Goal: Check status: Check status

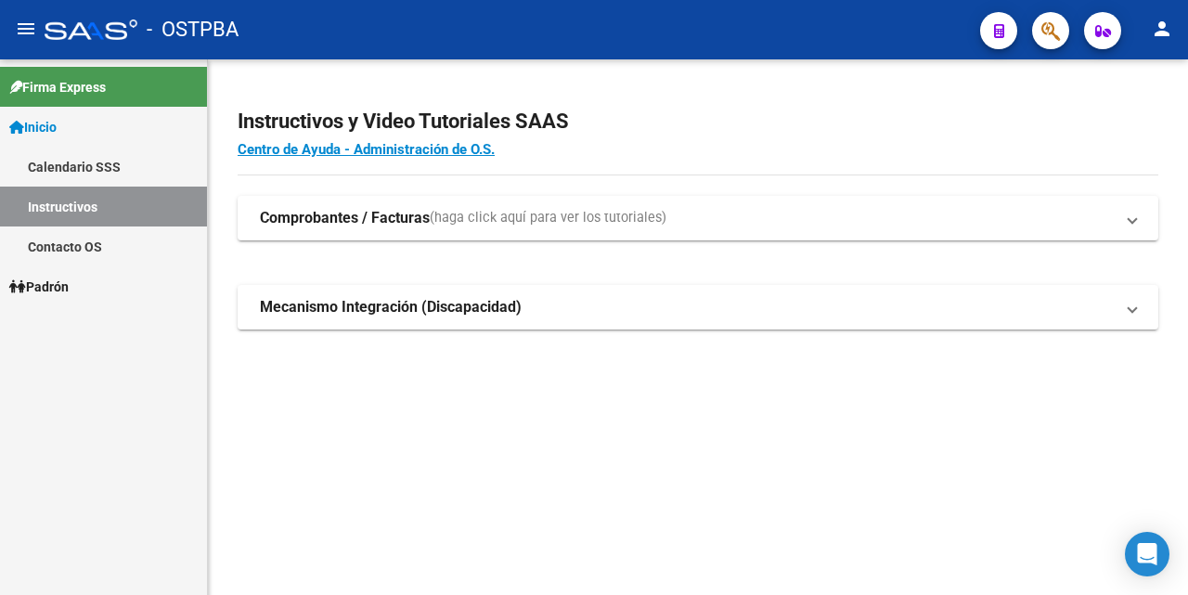
click at [84, 283] on link "Padrón" at bounding box center [103, 286] width 207 height 40
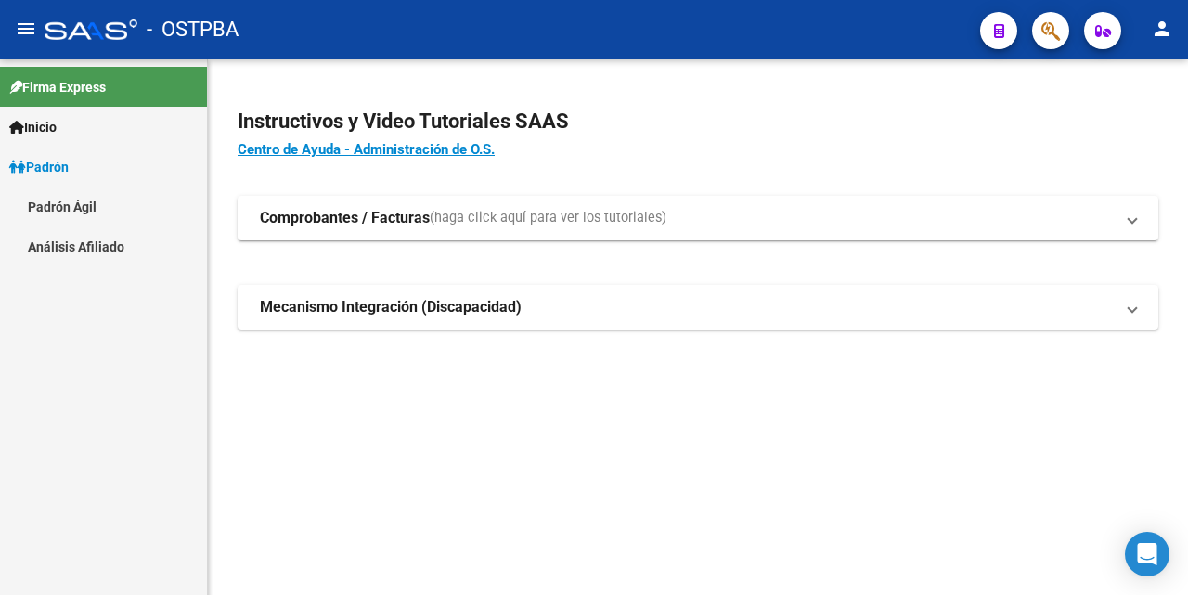
click at [101, 248] on link "Análisis Afiliado" at bounding box center [103, 246] width 207 height 40
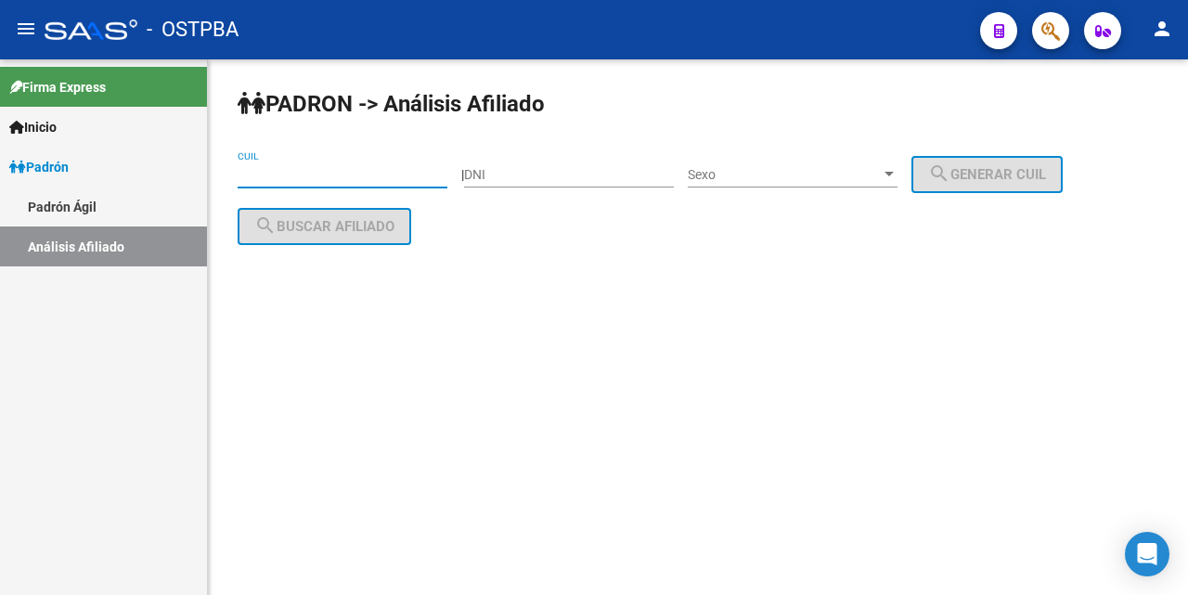
click at [276, 171] on input "CUIL" at bounding box center [343, 175] width 210 height 16
click at [489, 176] on input "DNI" at bounding box center [569, 175] width 210 height 16
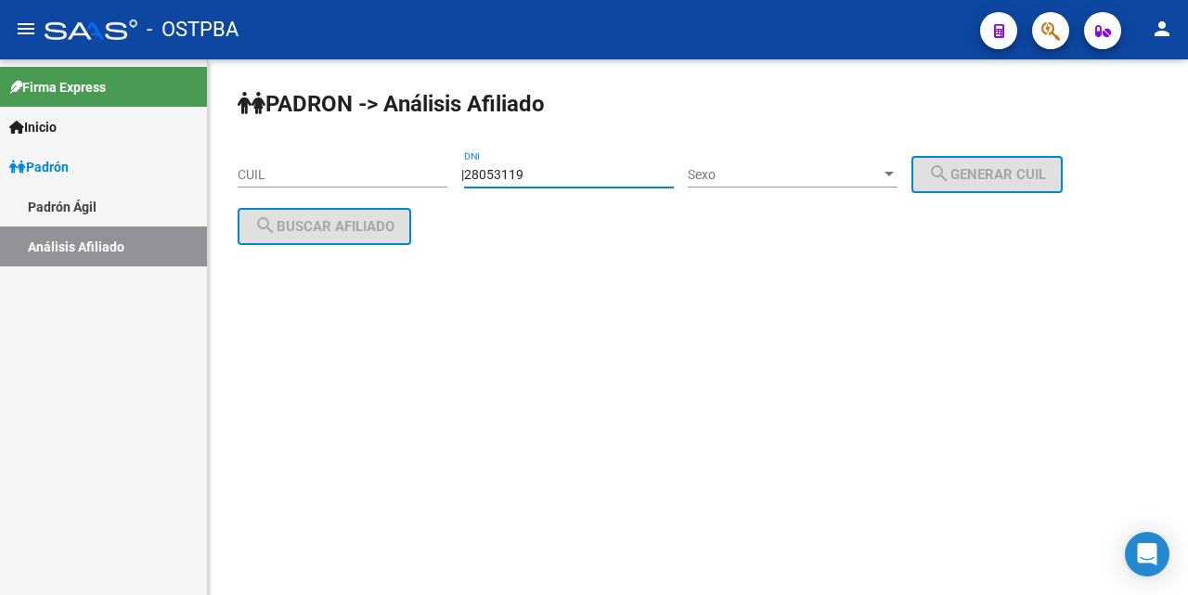
type input "28053119"
click at [894, 173] on div at bounding box center [888, 174] width 9 height 5
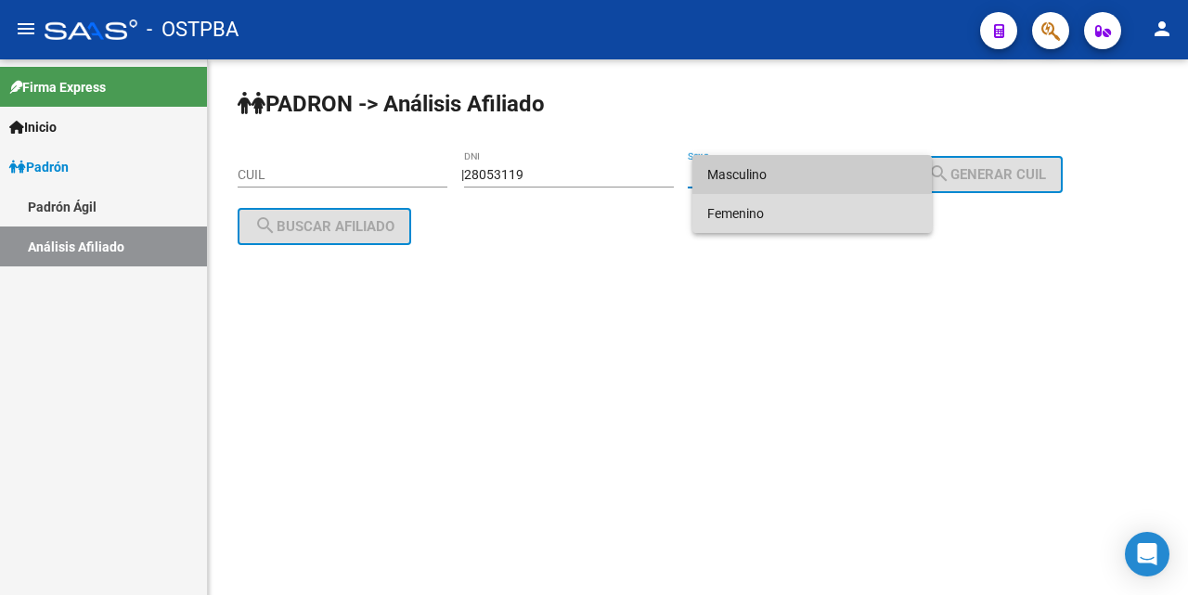
click at [803, 216] on span "Femenino" at bounding box center [812, 213] width 210 height 39
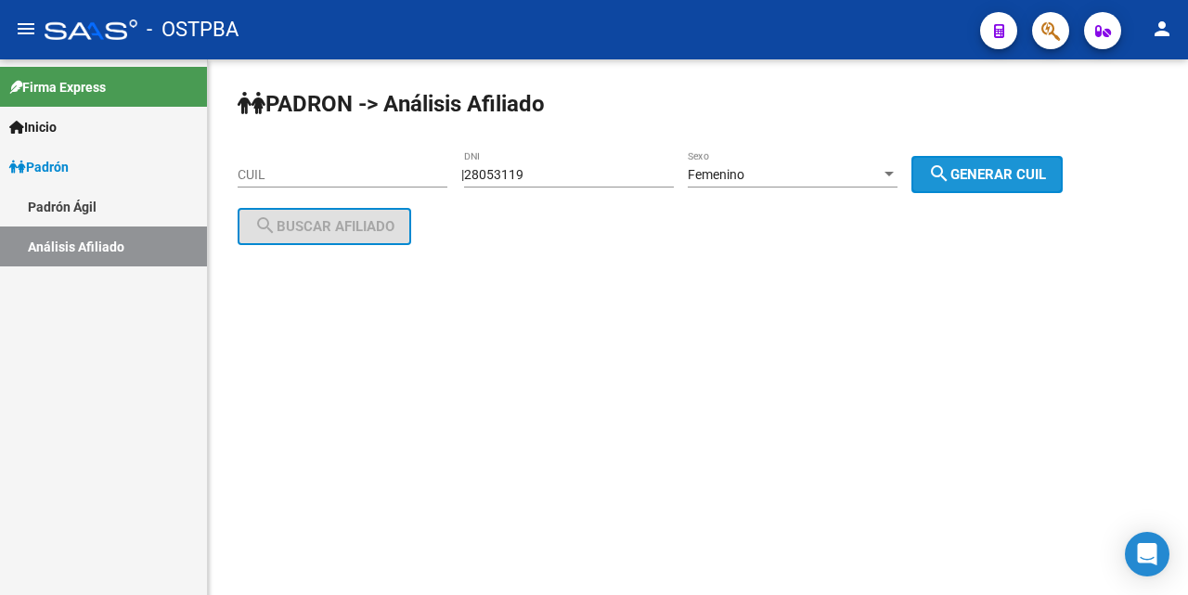
drag, startPoint x: 993, startPoint y: 176, endPoint x: 876, endPoint y: 181, distance: 117.0
click at [957, 182] on span "search Generar CUIL" at bounding box center [987, 174] width 118 height 17
type input "27-28053119-2"
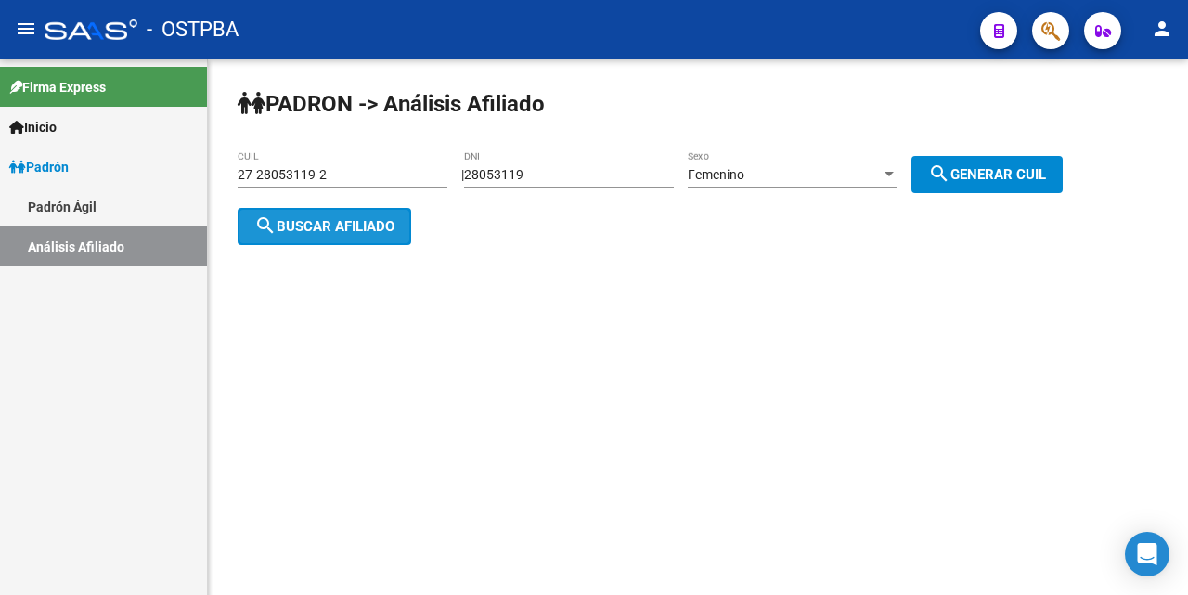
click at [380, 227] on span "search Buscar afiliado" at bounding box center [324, 226] width 140 height 17
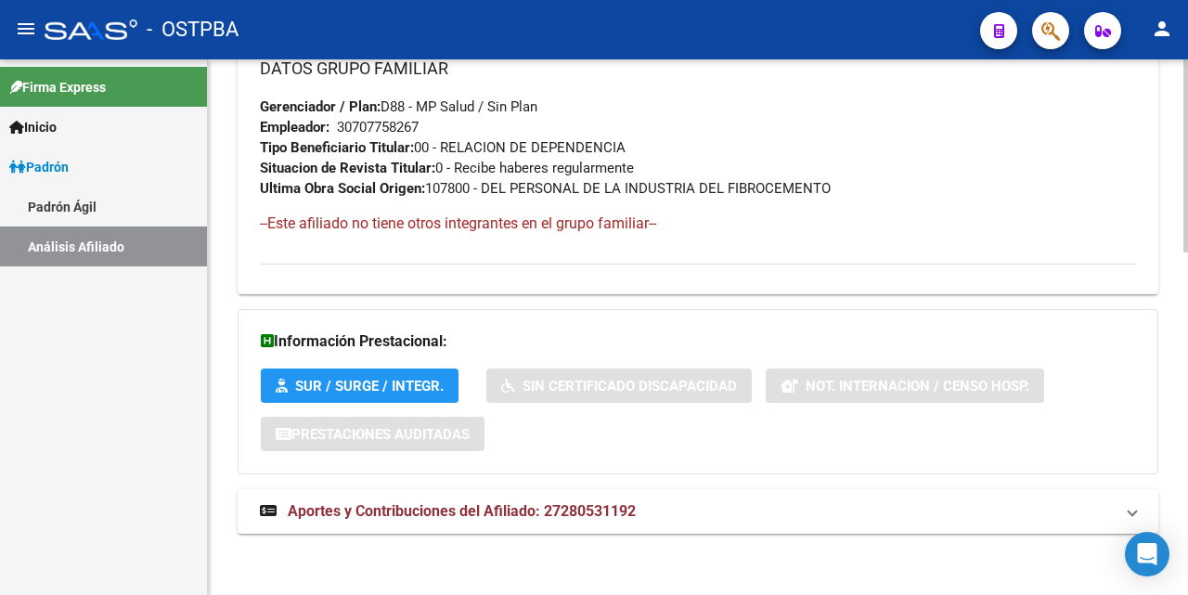
scroll to position [951, 0]
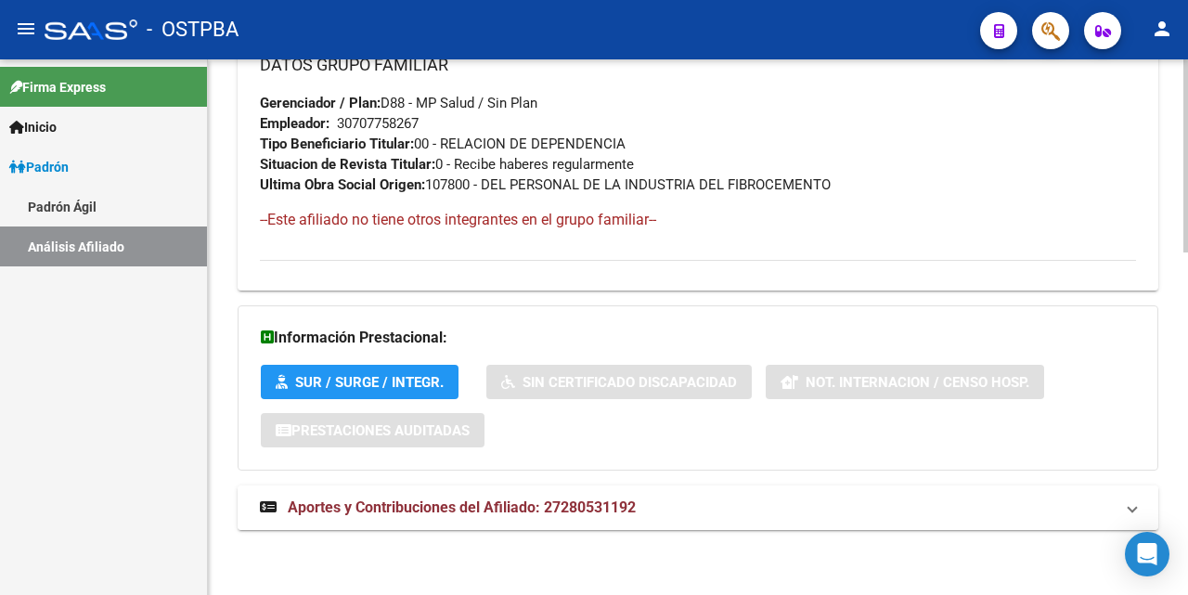
click at [559, 504] on span "Aportes y Contribuciones del Afiliado: 27280531192" at bounding box center [462, 507] width 348 height 18
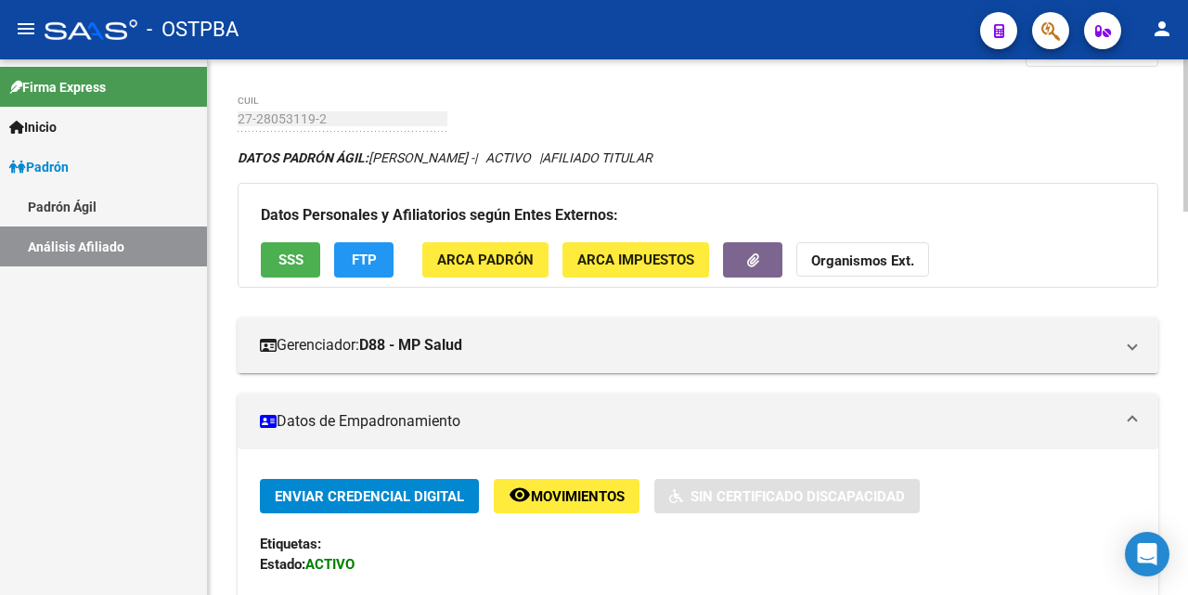
scroll to position [0, 0]
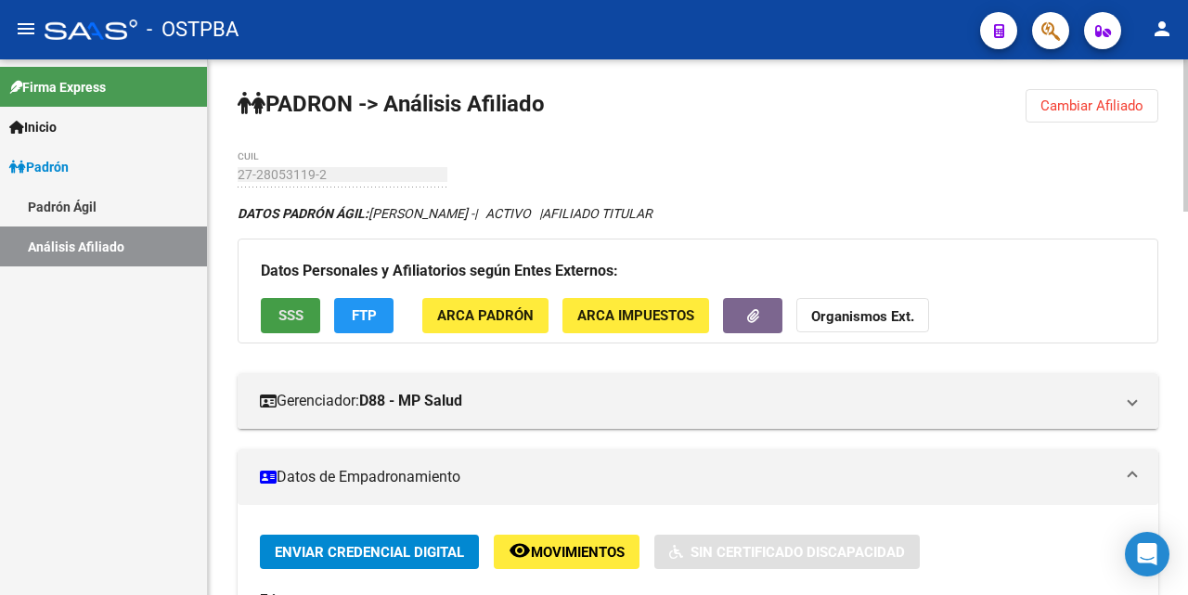
click at [288, 315] on span "SSS" at bounding box center [290, 316] width 25 height 17
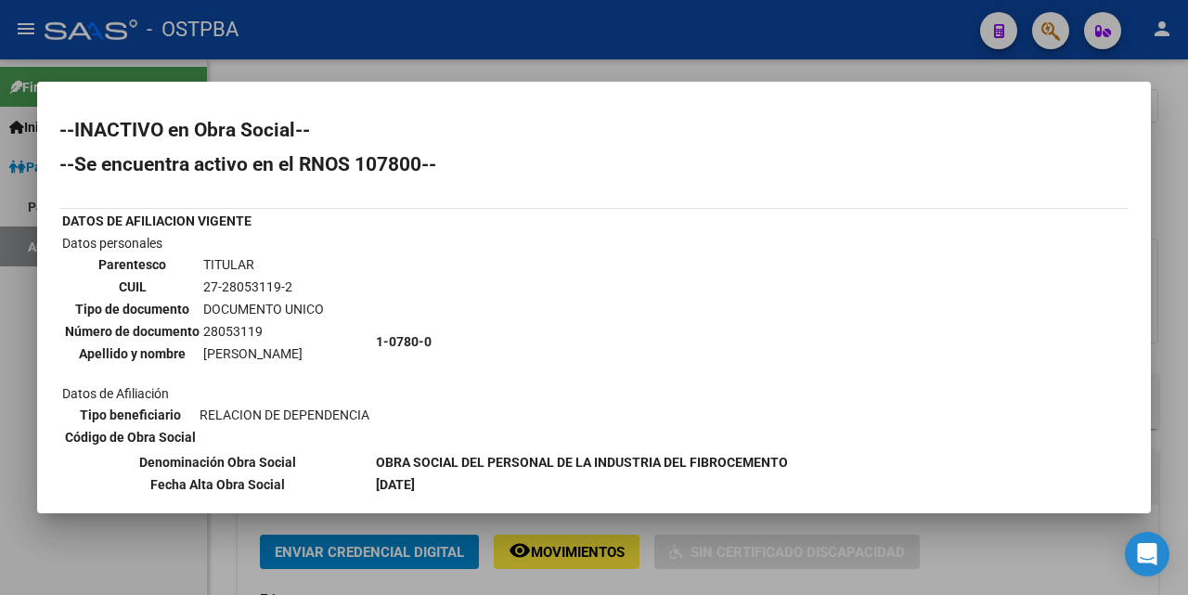
click at [646, 72] on div at bounding box center [594, 297] width 1188 height 595
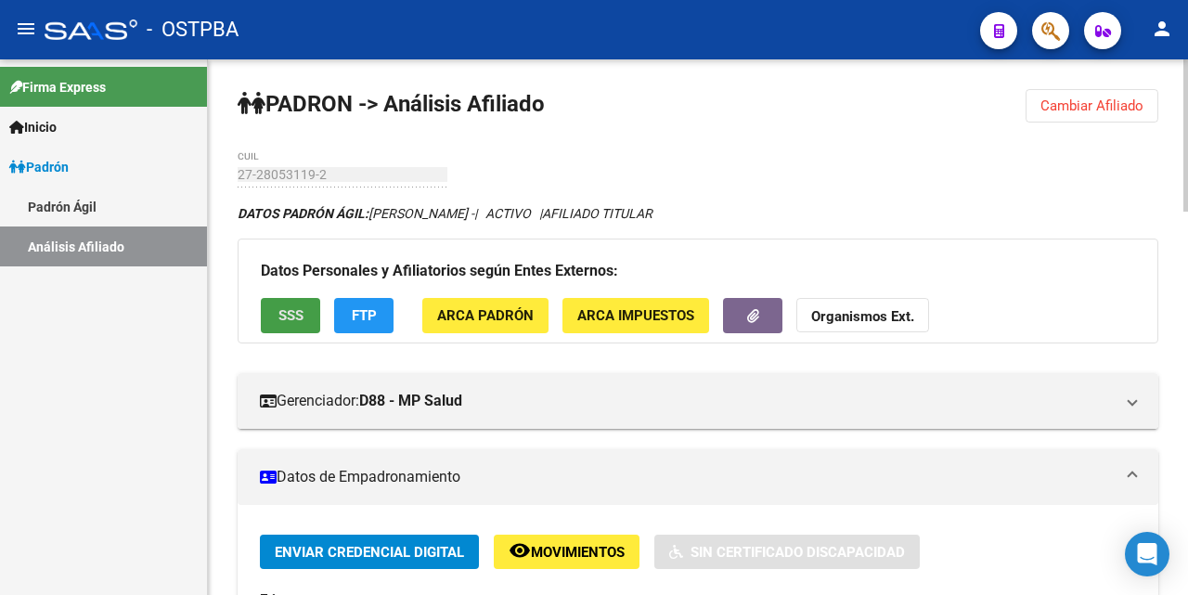
click at [291, 321] on span "SSS" at bounding box center [290, 316] width 25 height 17
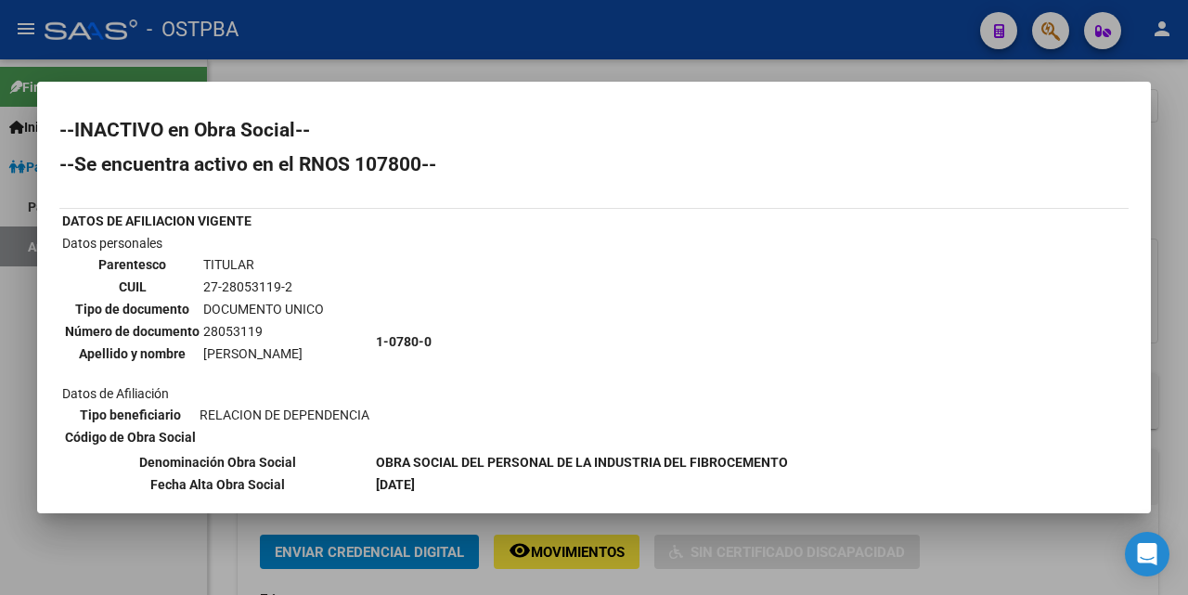
click at [629, 74] on div at bounding box center [594, 297] width 1188 height 595
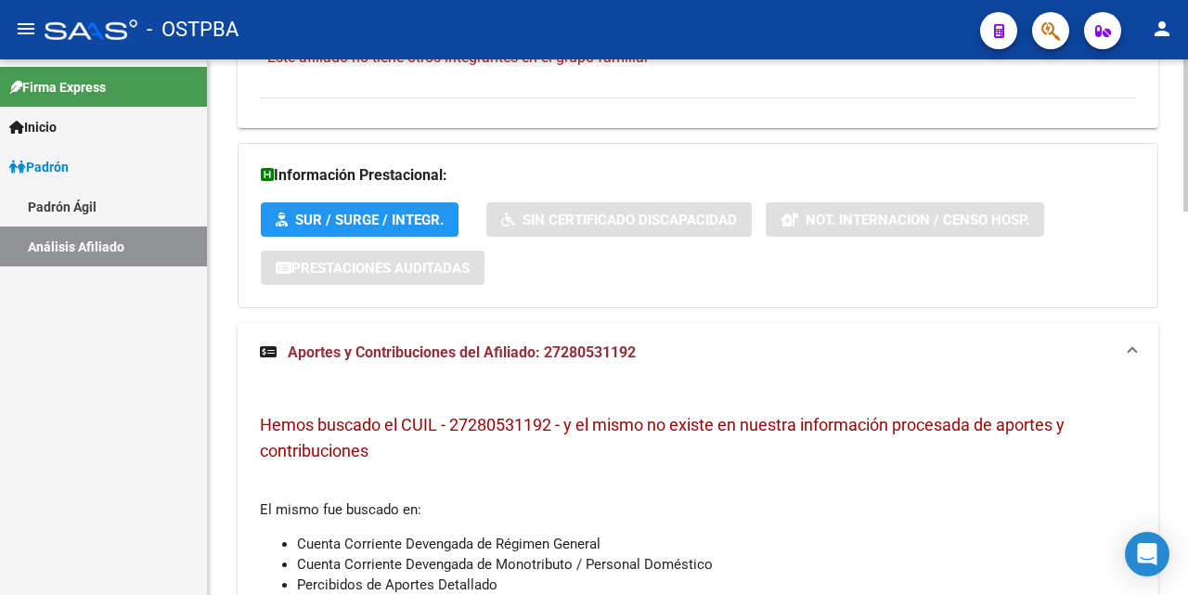
scroll to position [1206, 0]
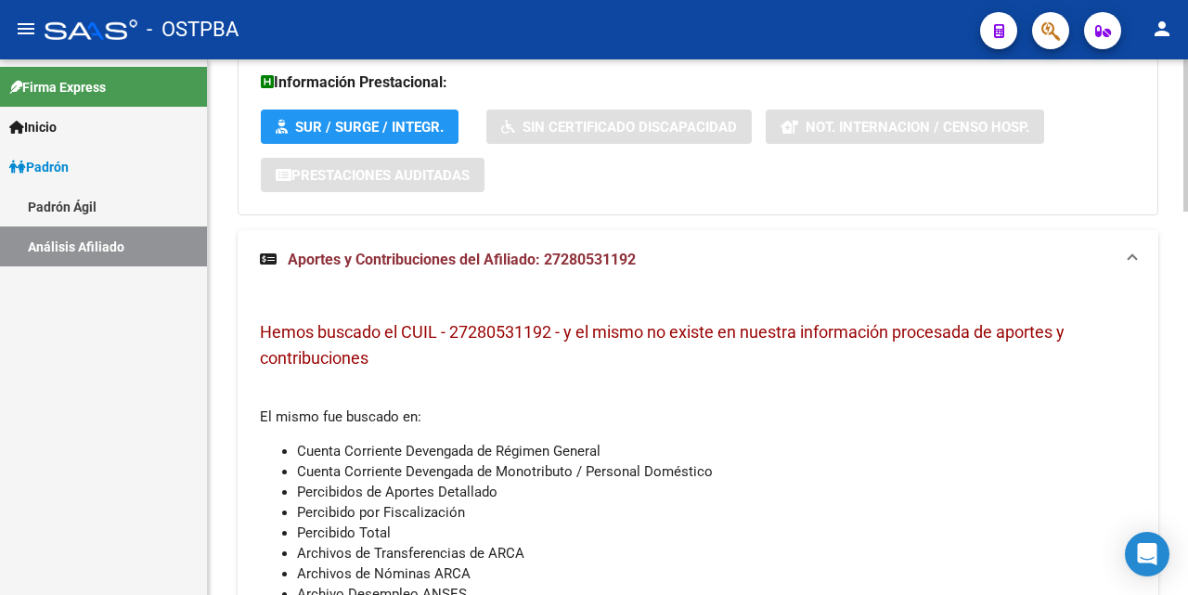
click at [598, 259] on span "Aportes y Contribuciones del Afiliado: 27280531192" at bounding box center [462, 260] width 348 height 18
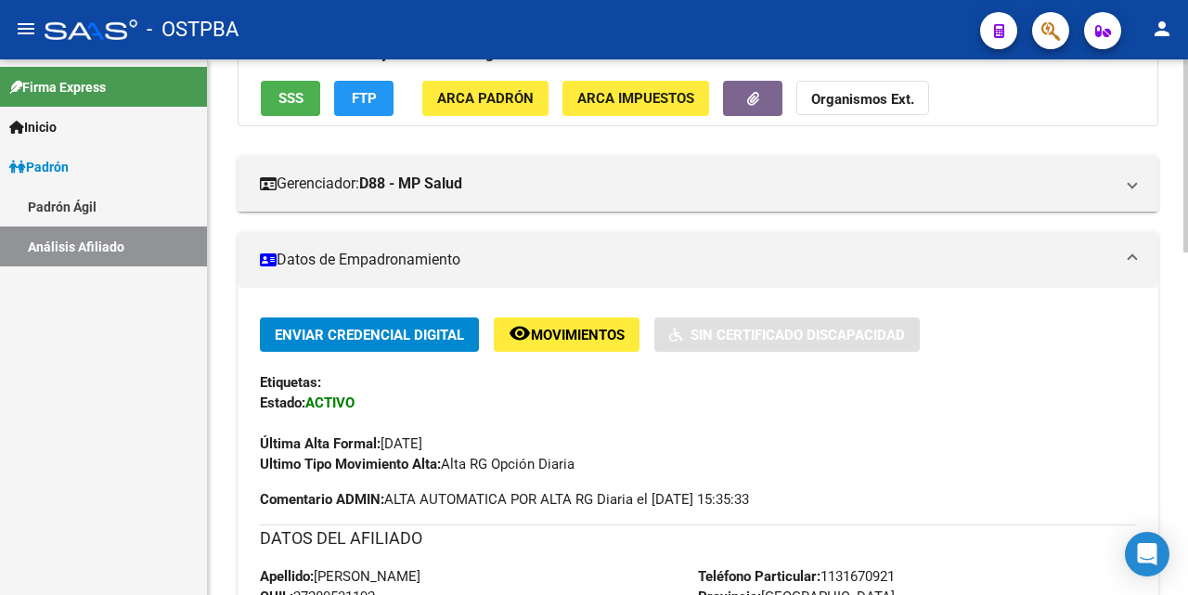
scroll to position [0, 0]
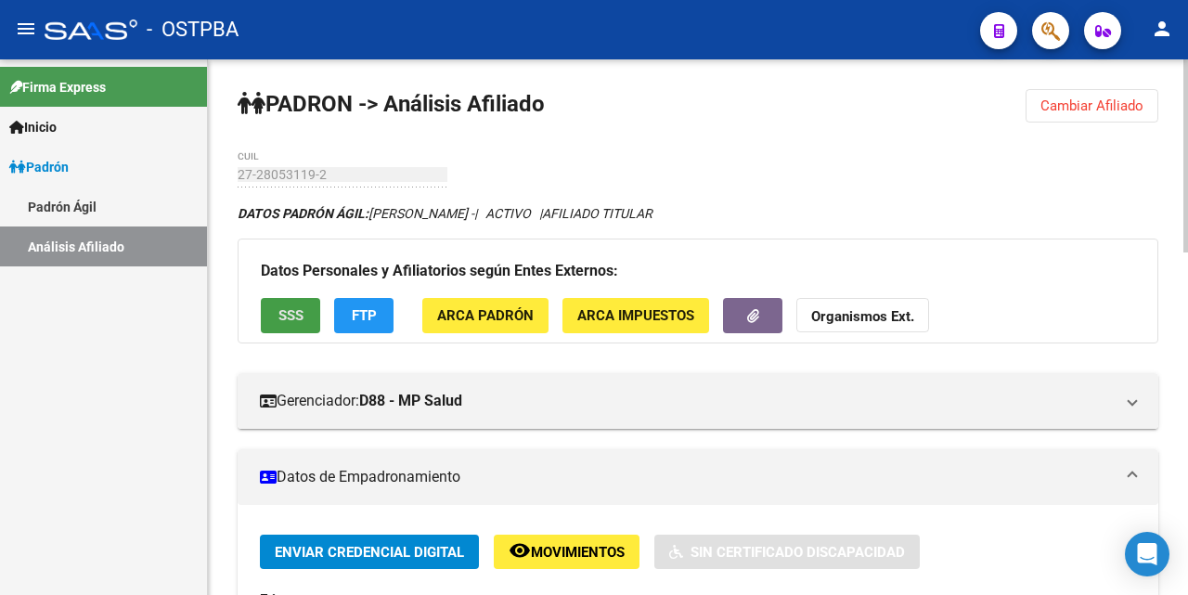
click at [303, 318] on button "SSS" at bounding box center [290, 315] width 59 height 34
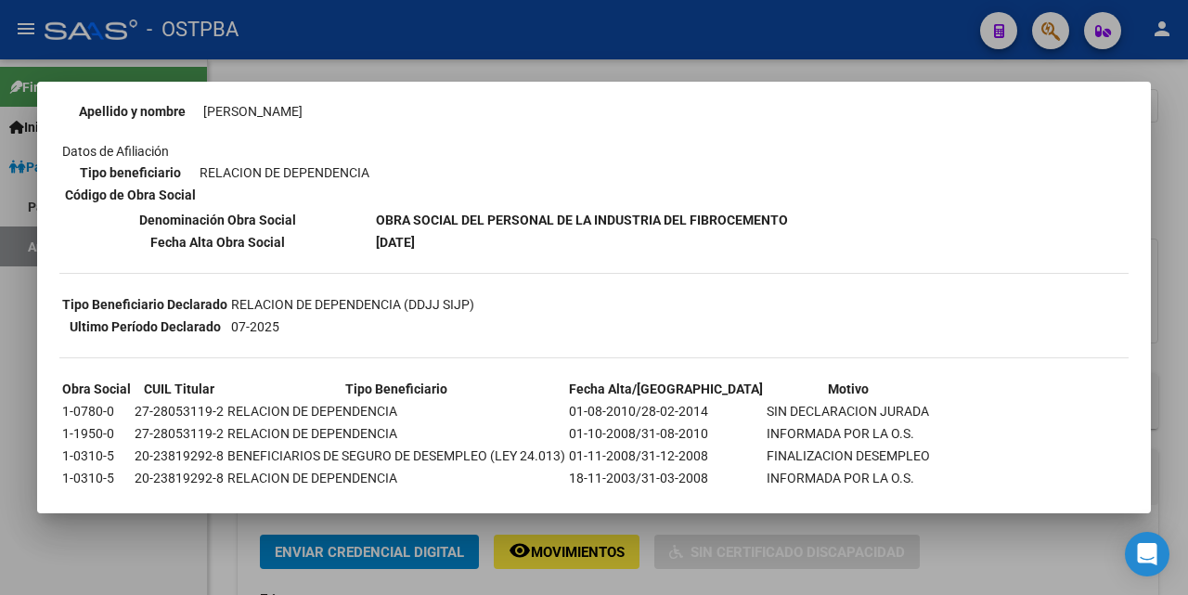
scroll to position [279, 0]
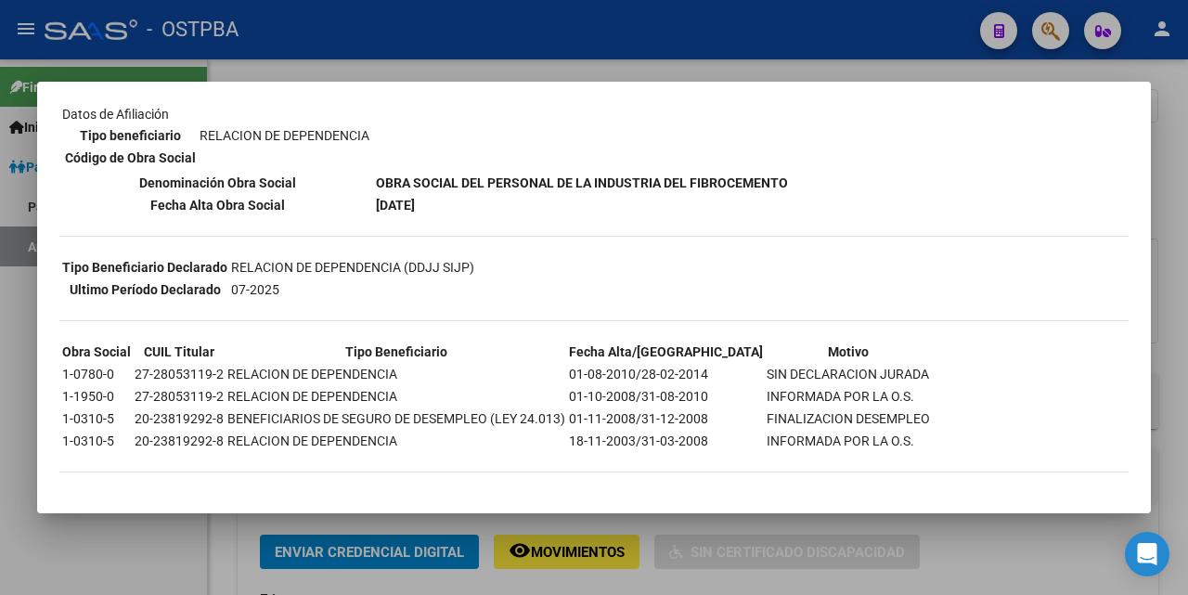
click at [684, 76] on div at bounding box center [594, 297] width 1188 height 595
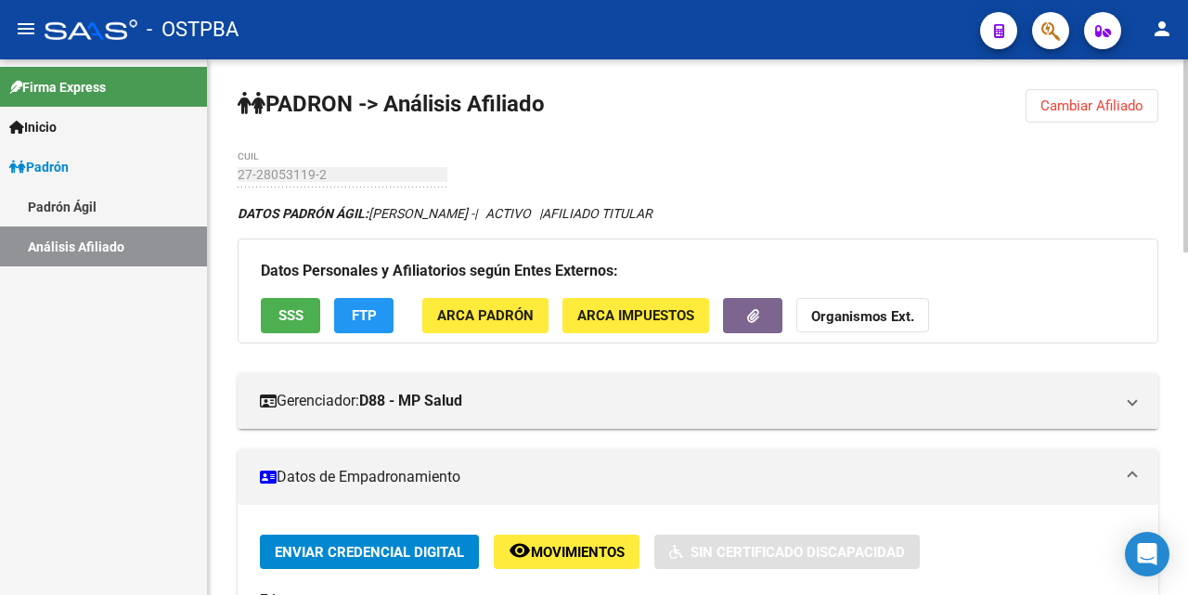
click at [368, 314] on span "FTP" at bounding box center [364, 316] width 25 height 17
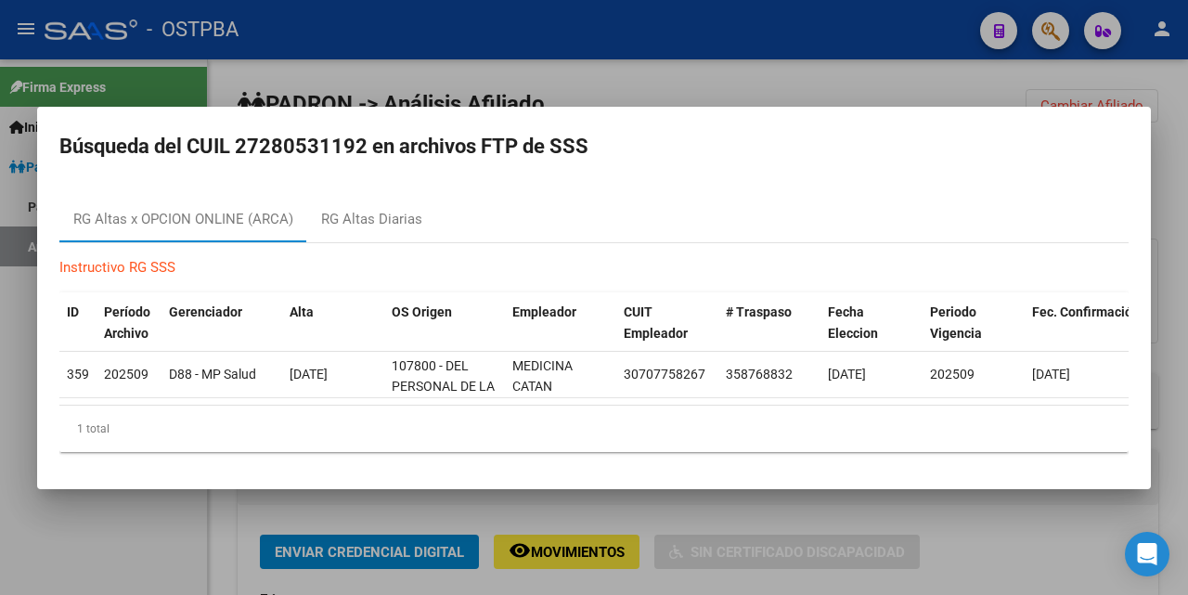
click at [604, 34] on div at bounding box center [594, 297] width 1188 height 595
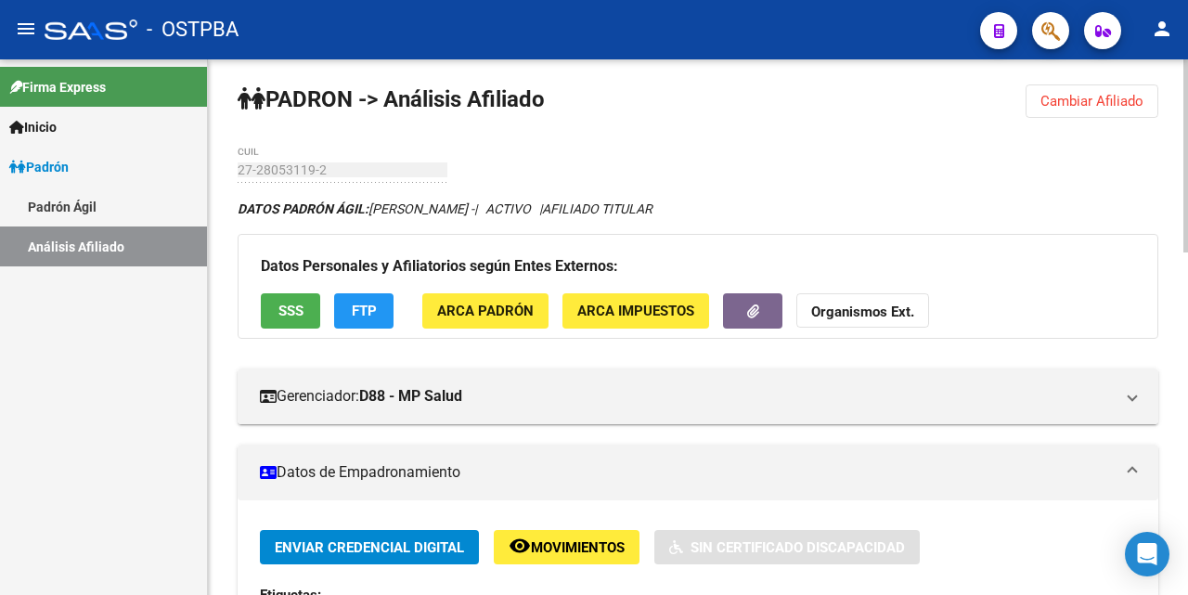
scroll to position [0, 0]
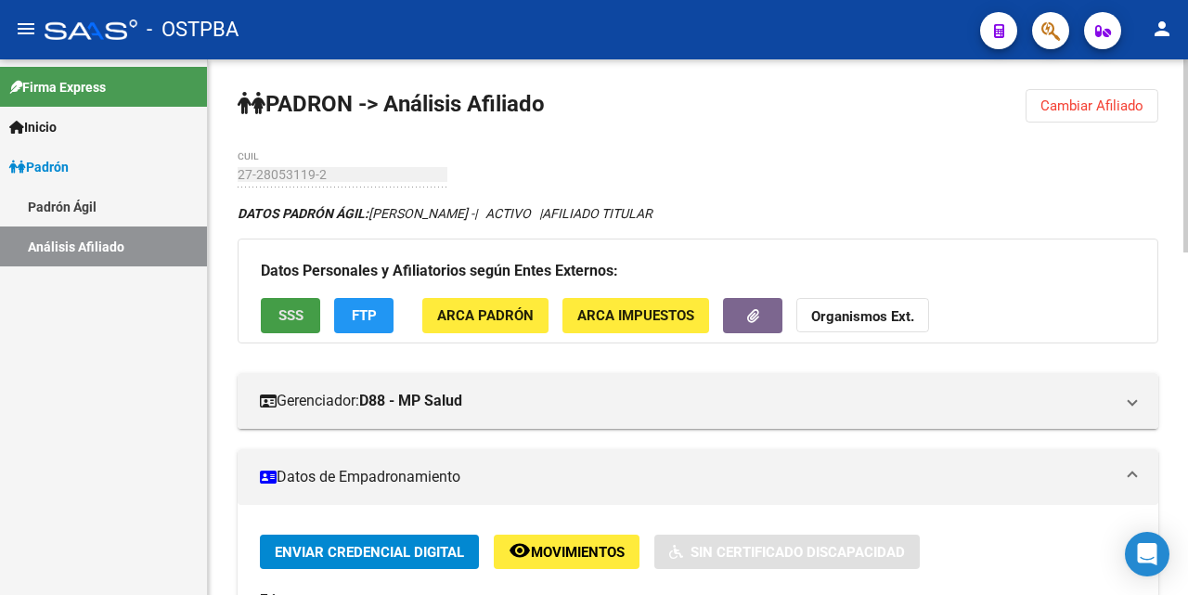
click at [304, 313] on button "SSS" at bounding box center [290, 315] width 59 height 34
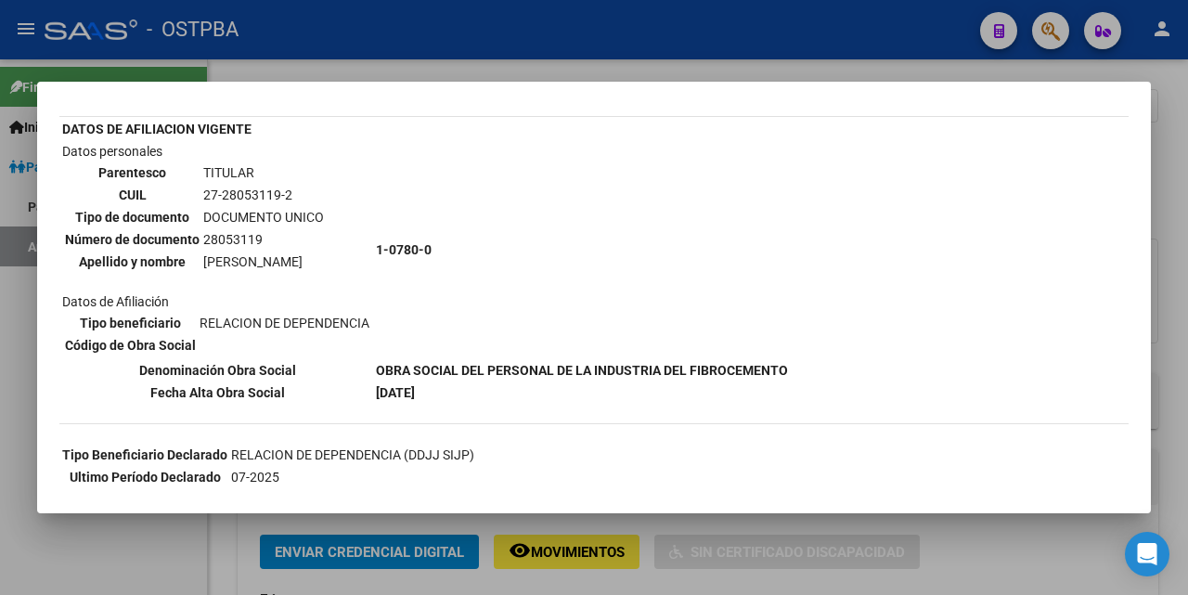
scroll to position [93, 0]
click at [815, 71] on div at bounding box center [594, 297] width 1188 height 595
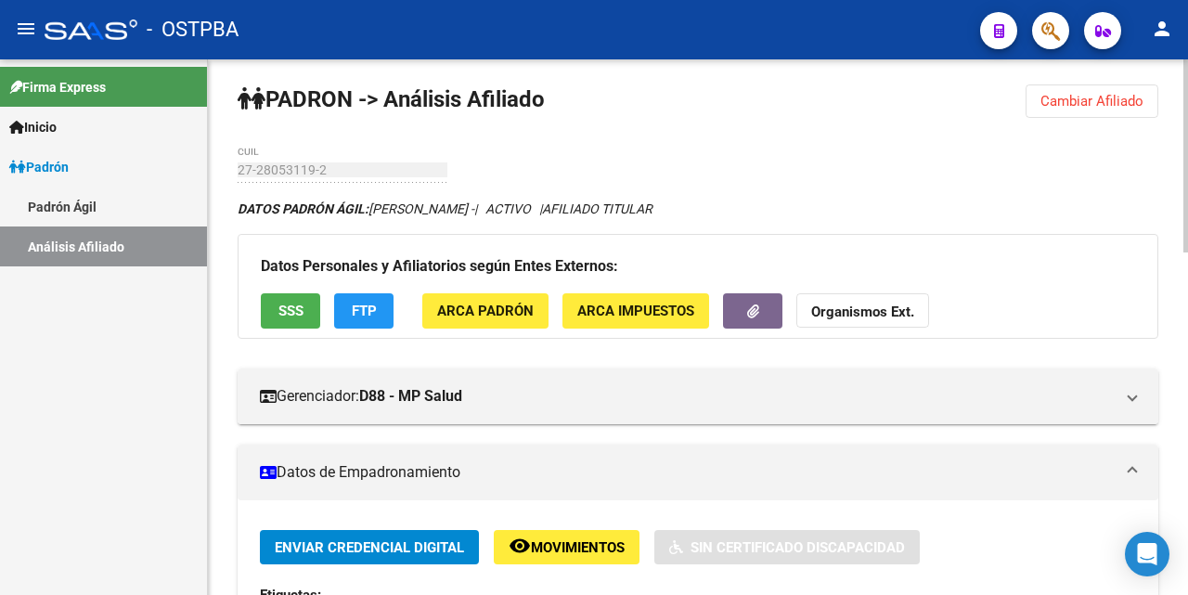
scroll to position [0, 0]
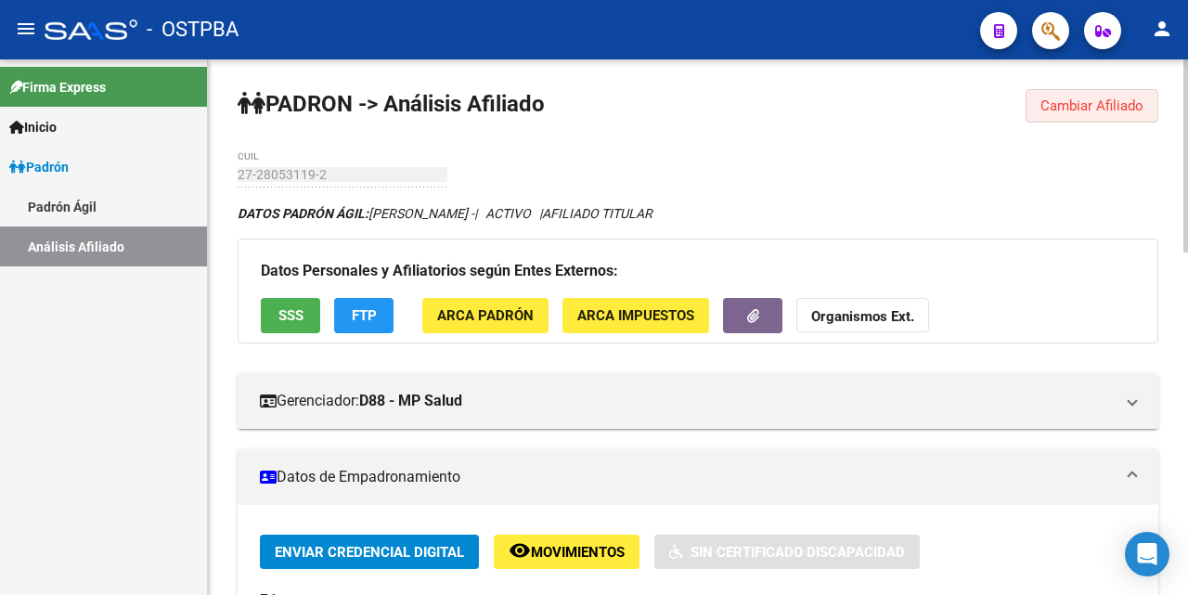
click at [1082, 108] on span "Cambiar Afiliado" at bounding box center [1091, 105] width 103 height 17
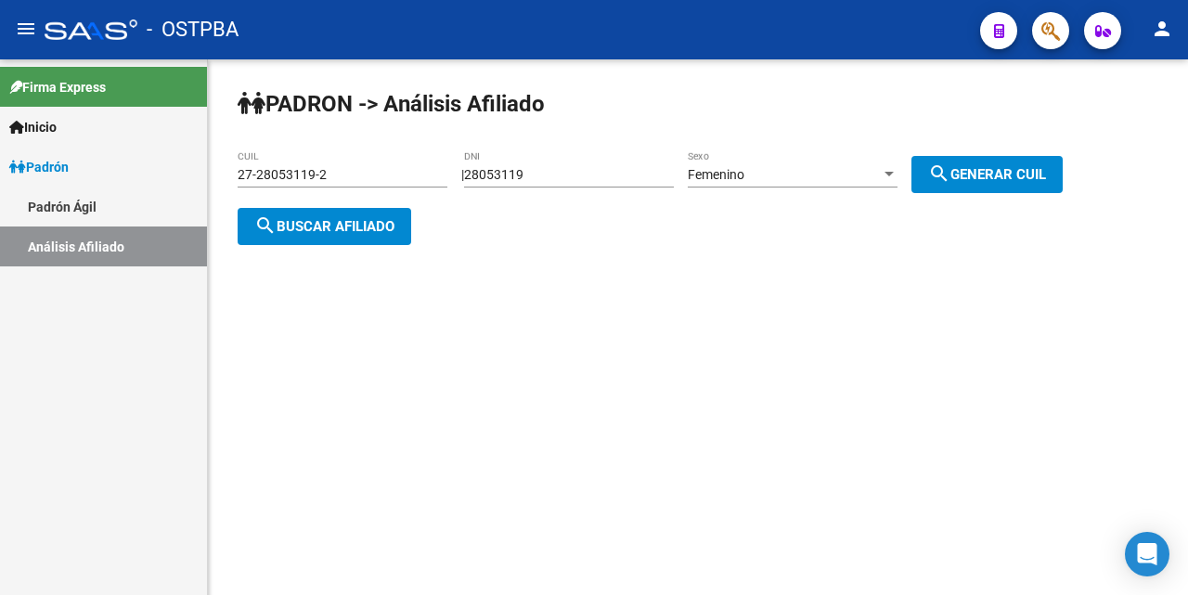
click at [586, 158] on div "28053119 DNI" at bounding box center [569, 168] width 210 height 37
type input "2"
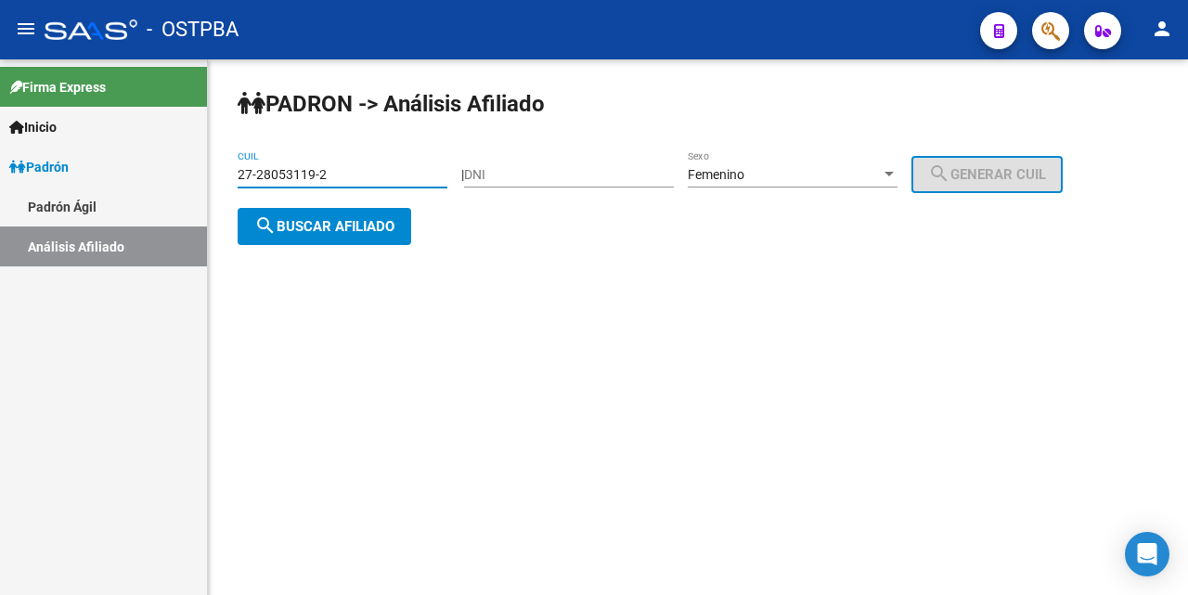
click at [378, 174] on input "27-28053119-2" at bounding box center [343, 175] width 210 height 16
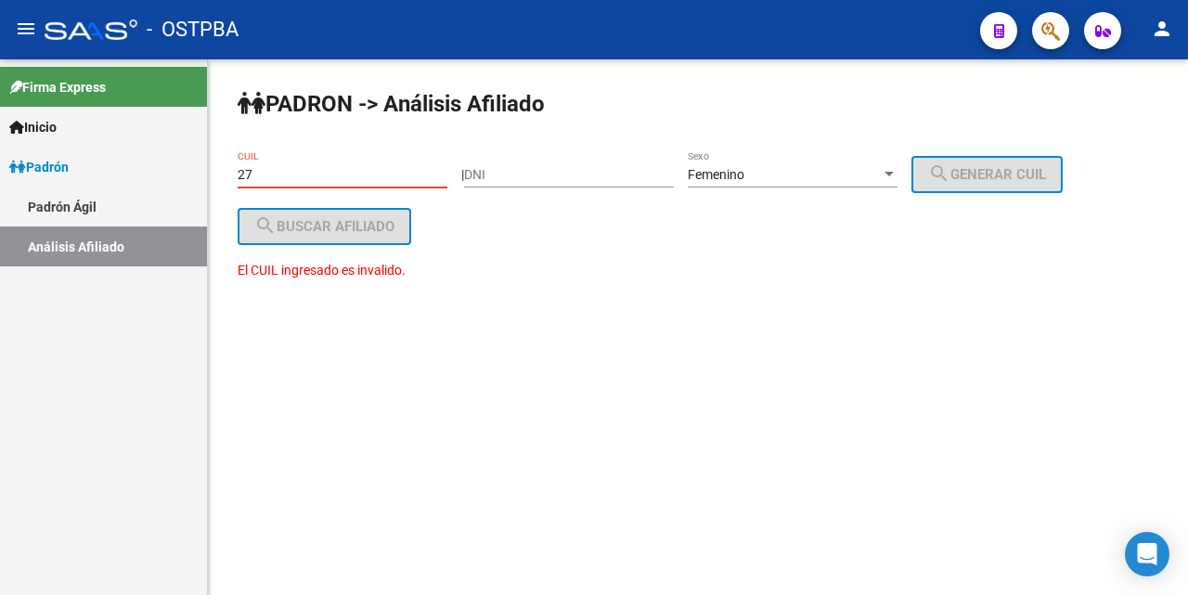
type input "2"
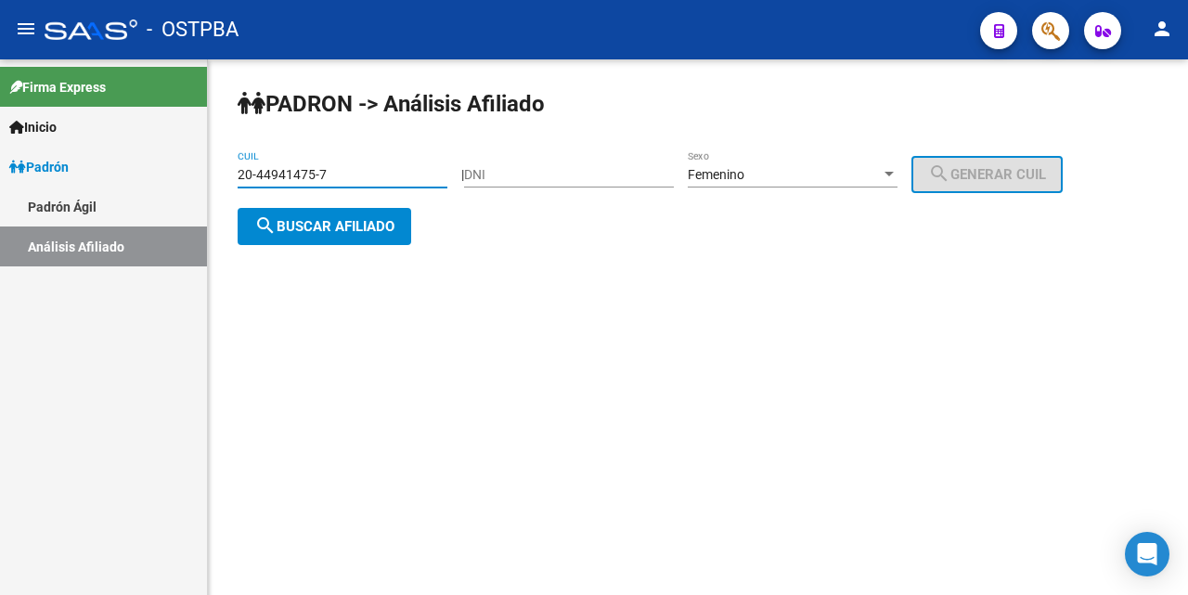
click at [894, 175] on div at bounding box center [888, 174] width 9 height 5
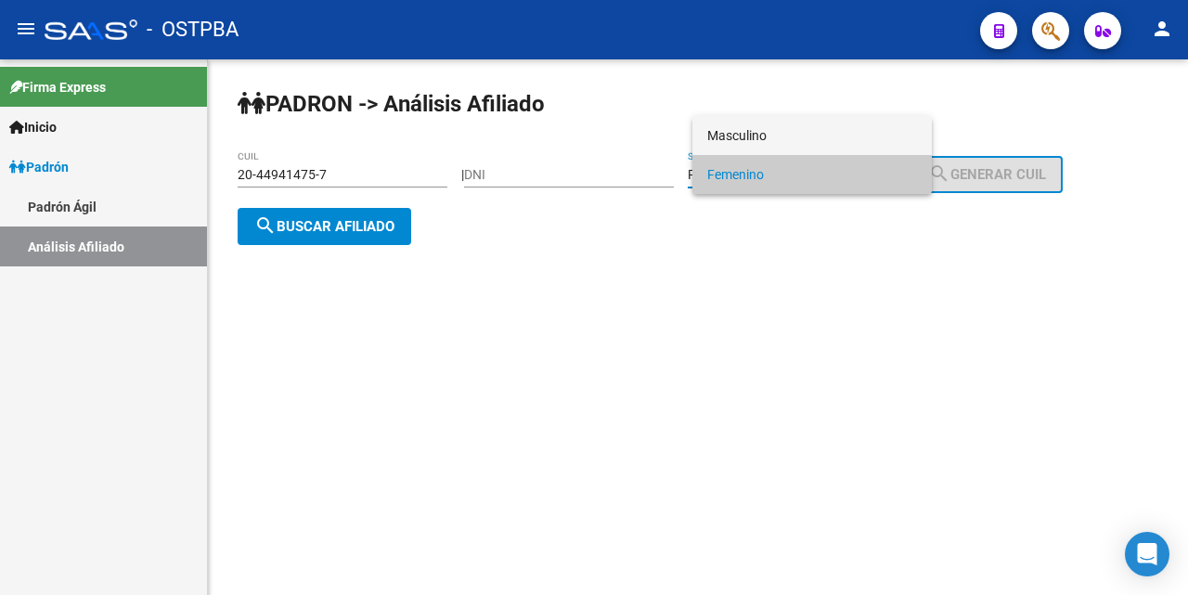
click at [818, 130] on span "Masculino" at bounding box center [812, 135] width 210 height 39
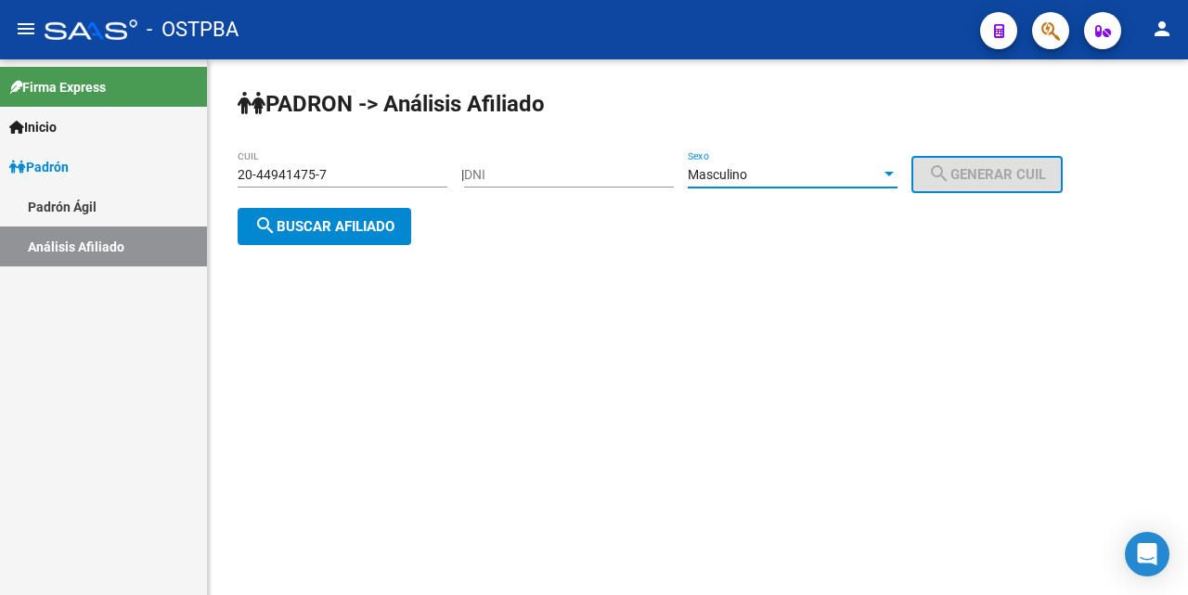
click at [377, 226] on span "search Buscar afiliado" at bounding box center [324, 226] width 140 height 17
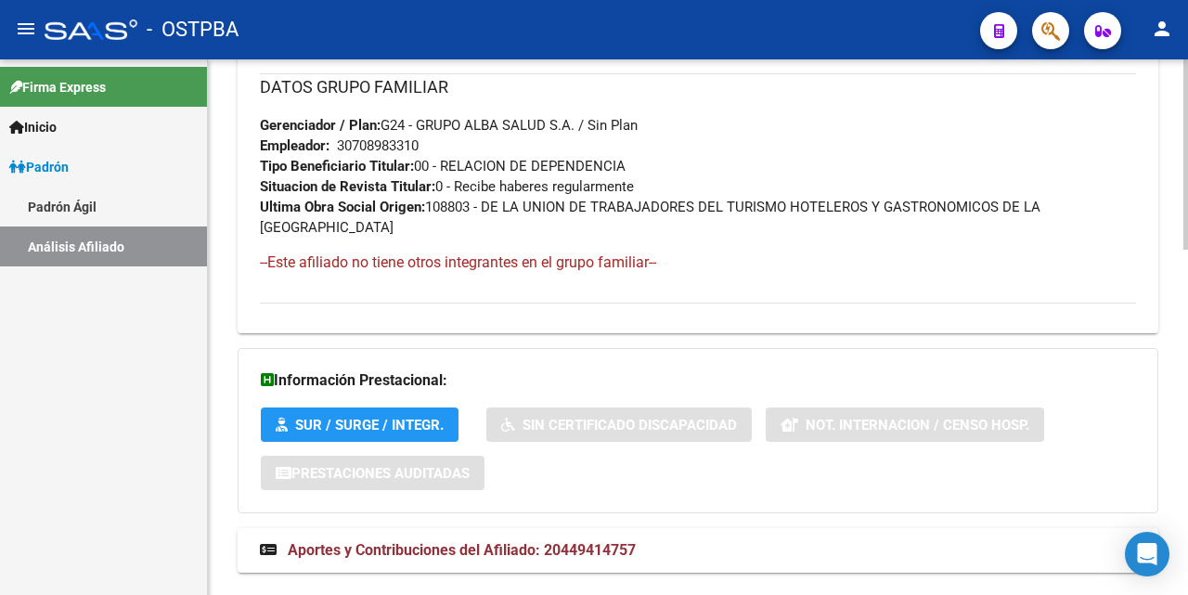
scroll to position [971, 0]
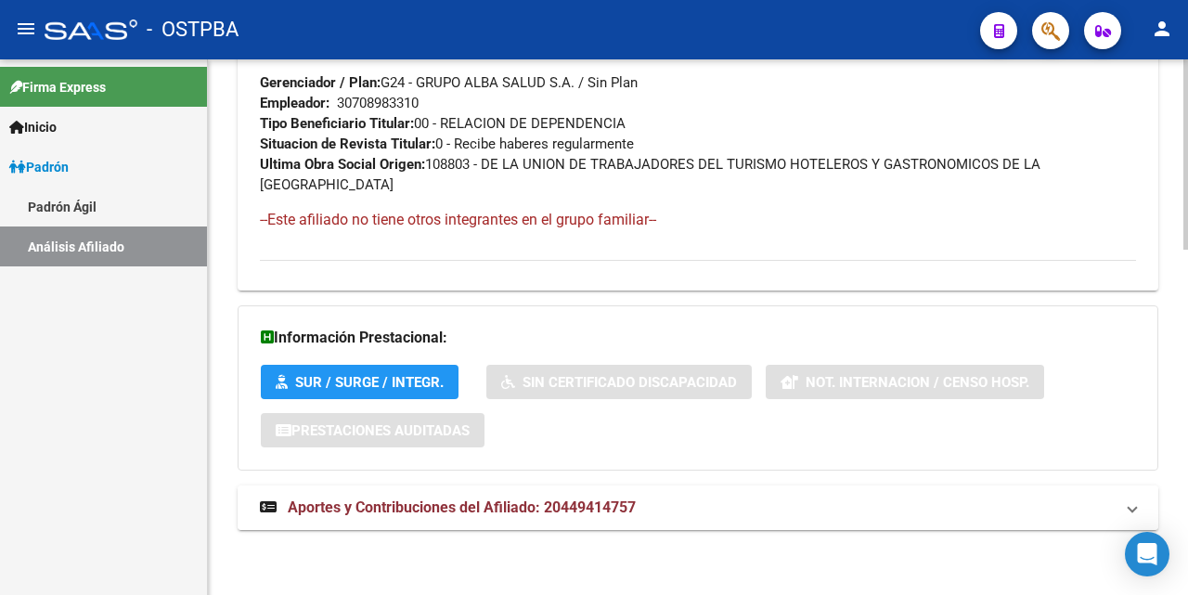
click at [522, 510] on span "Aportes y Contribuciones del Afiliado: 20449414757" at bounding box center [462, 507] width 348 height 18
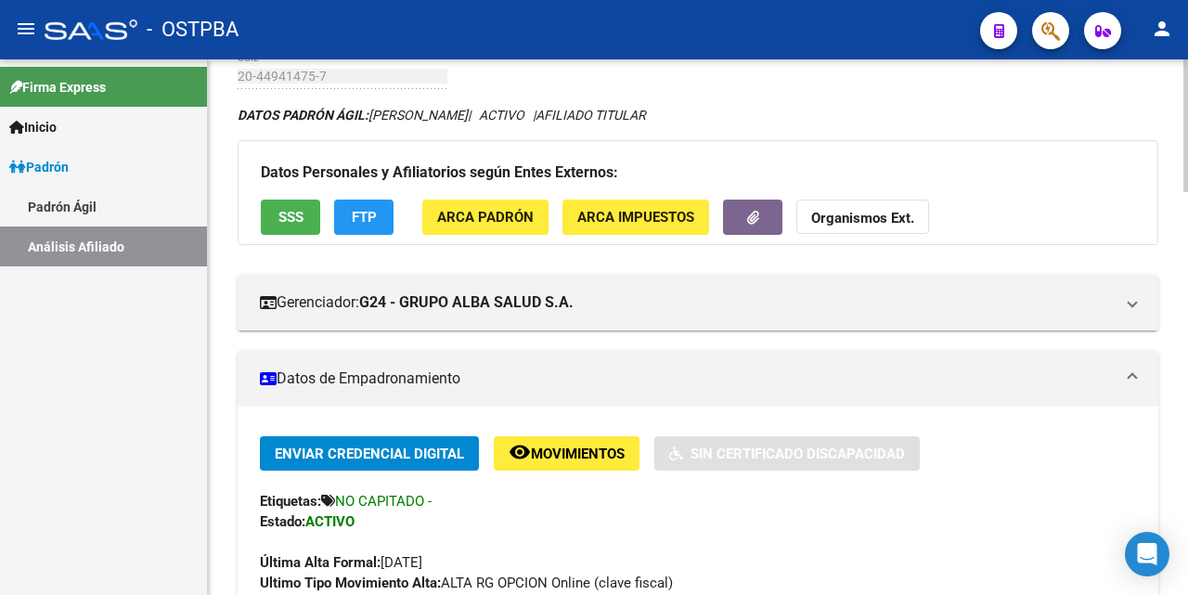
scroll to position [93, 0]
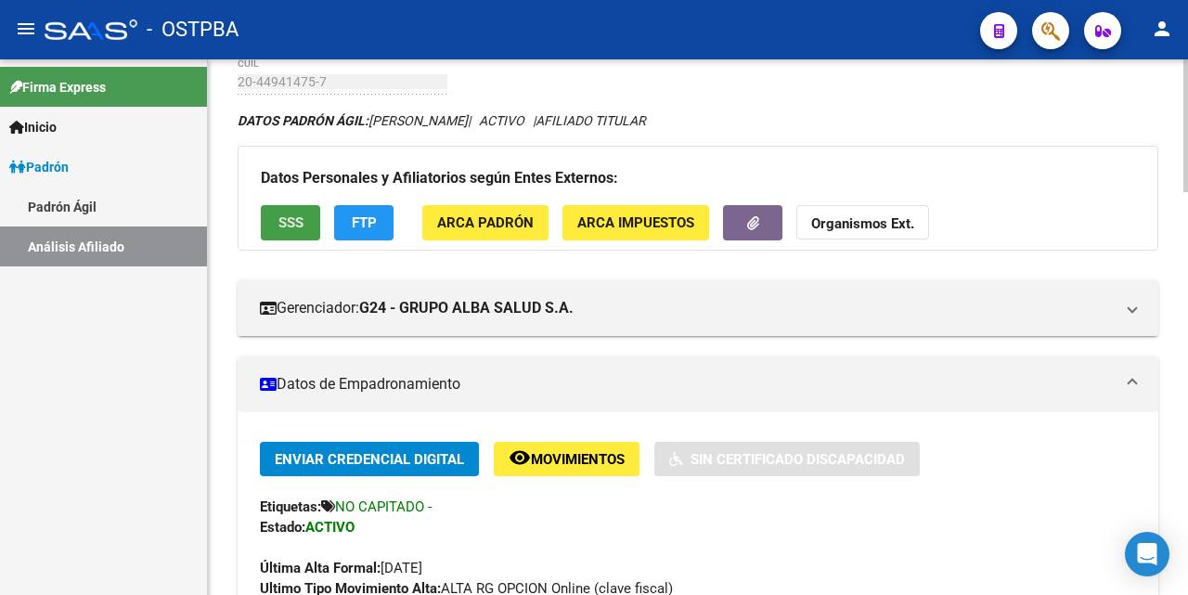
click at [296, 225] on span "SSS" at bounding box center [290, 223] width 25 height 17
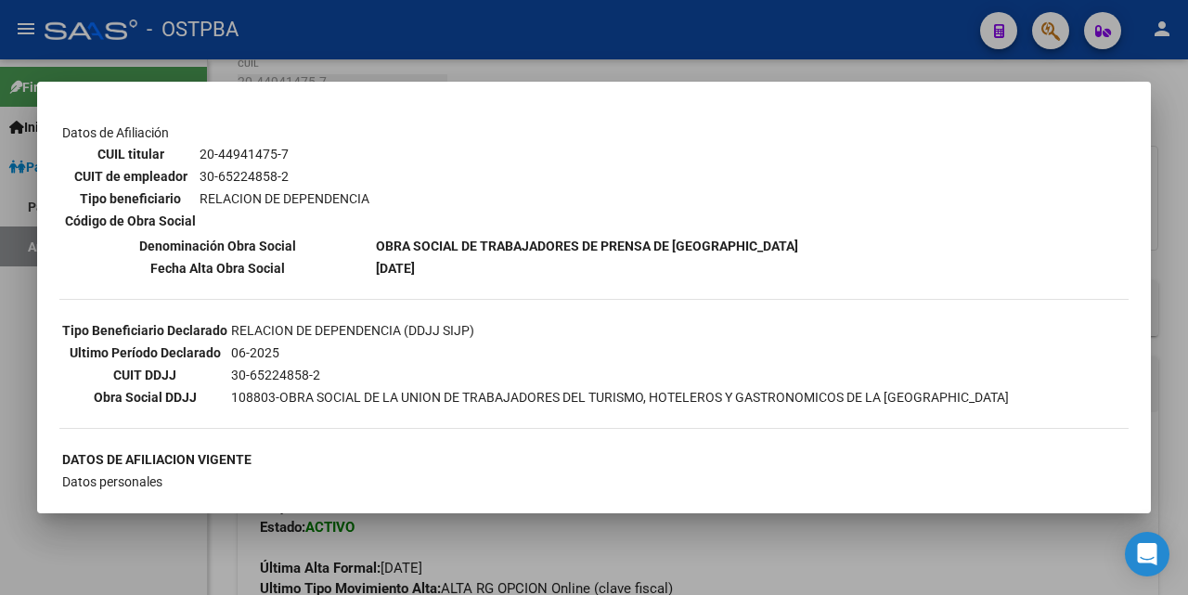
scroll to position [649, 0]
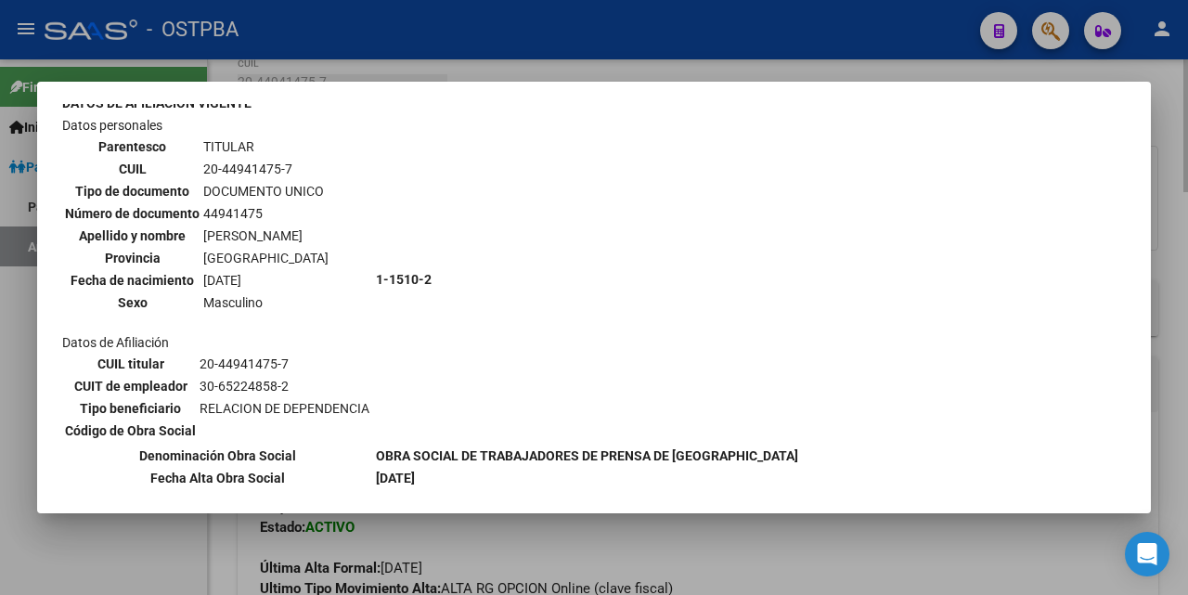
click at [617, 75] on div at bounding box center [594, 297] width 1188 height 595
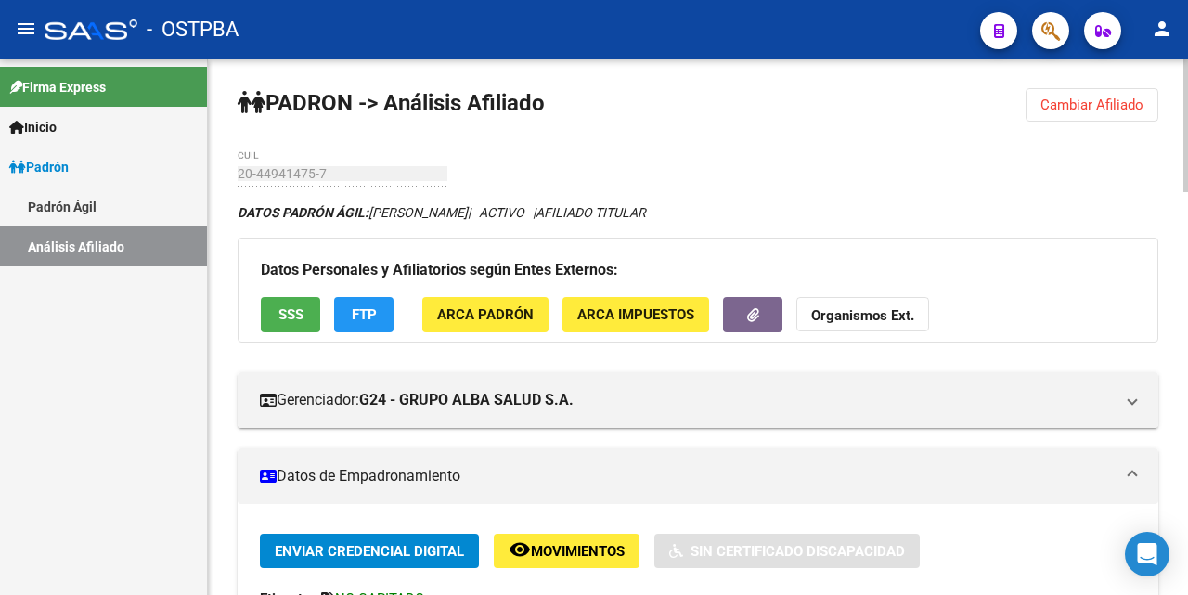
scroll to position [0, 0]
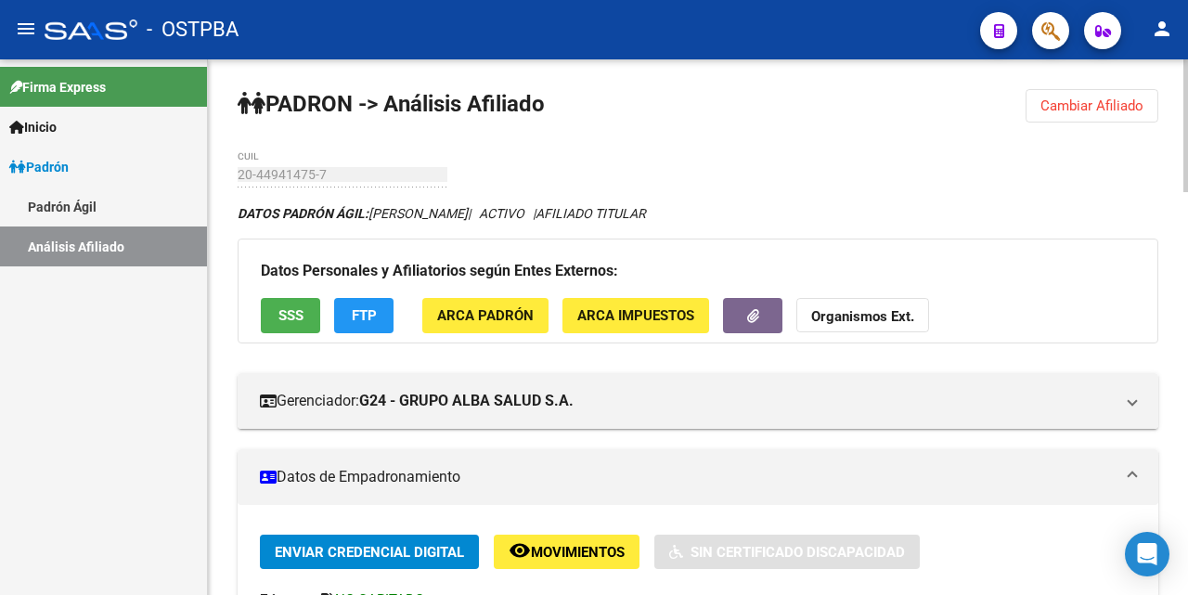
click at [1053, 111] on span "Cambiar Afiliado" at bounding box center [1091, 105] width 103 height 17
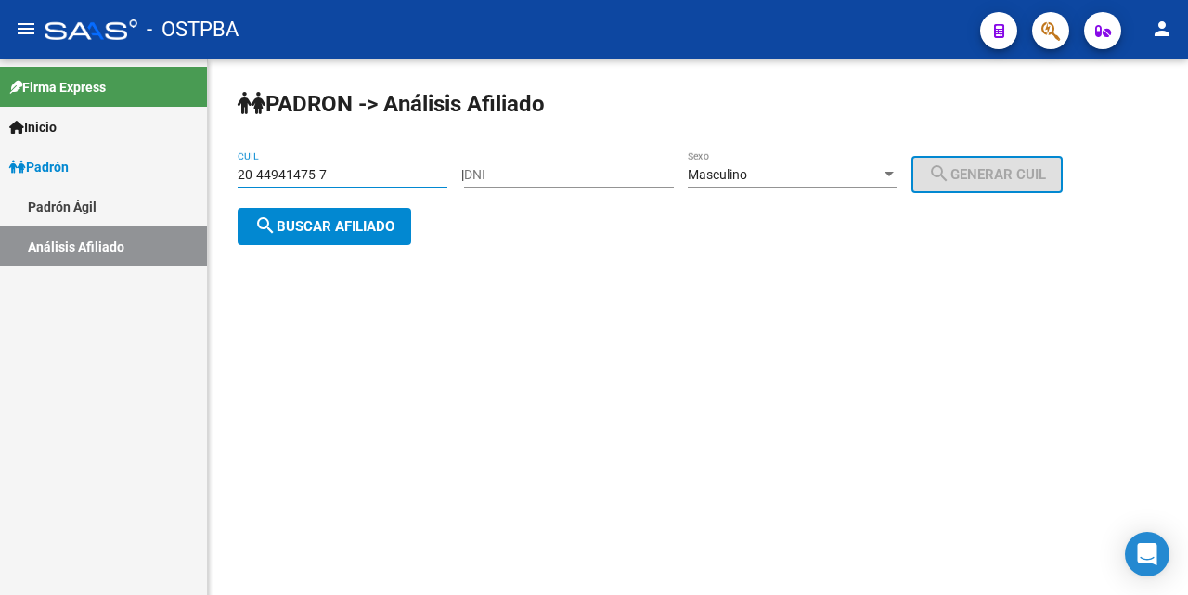
click at [399, 175] on input "20-44941475-7" at bounding box center [343, 175] width 210 height 16
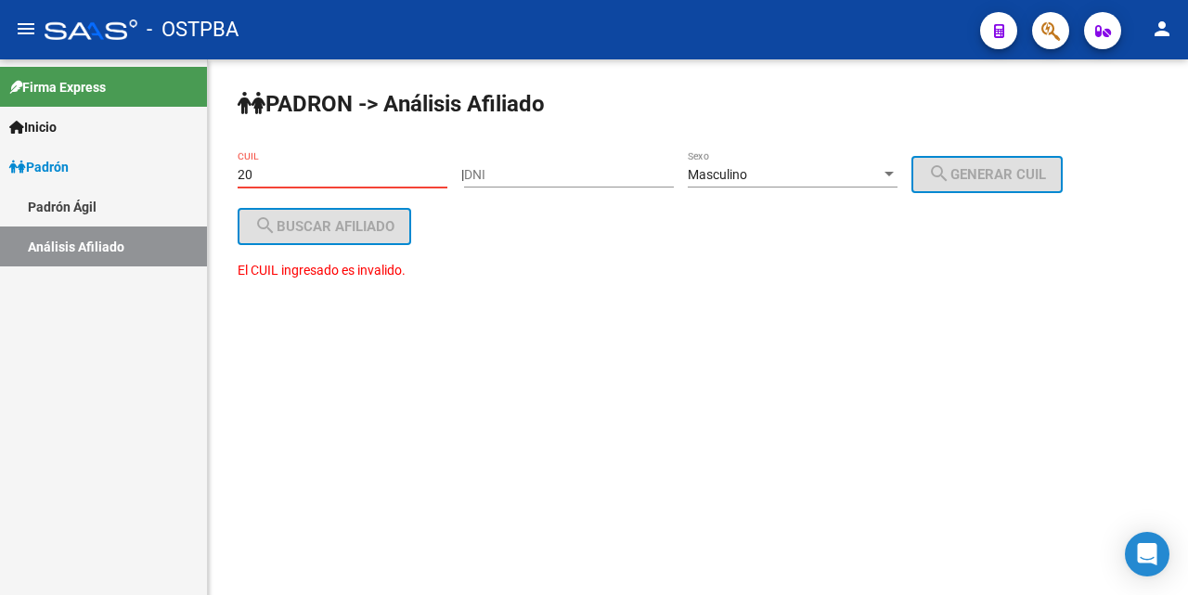
type input "2"
click at [897, 167] on div at bounding box center [889, 174] width 17 height 15
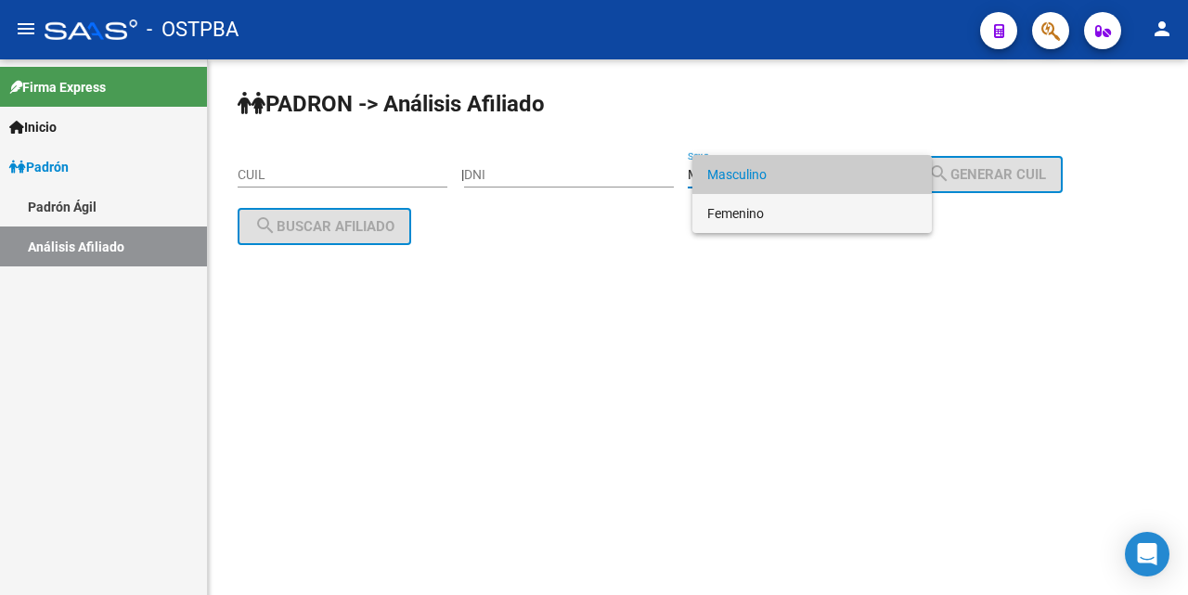
click at [808, 212] on span "Femenino" at bounding box center [812, 213] width 210 height 39
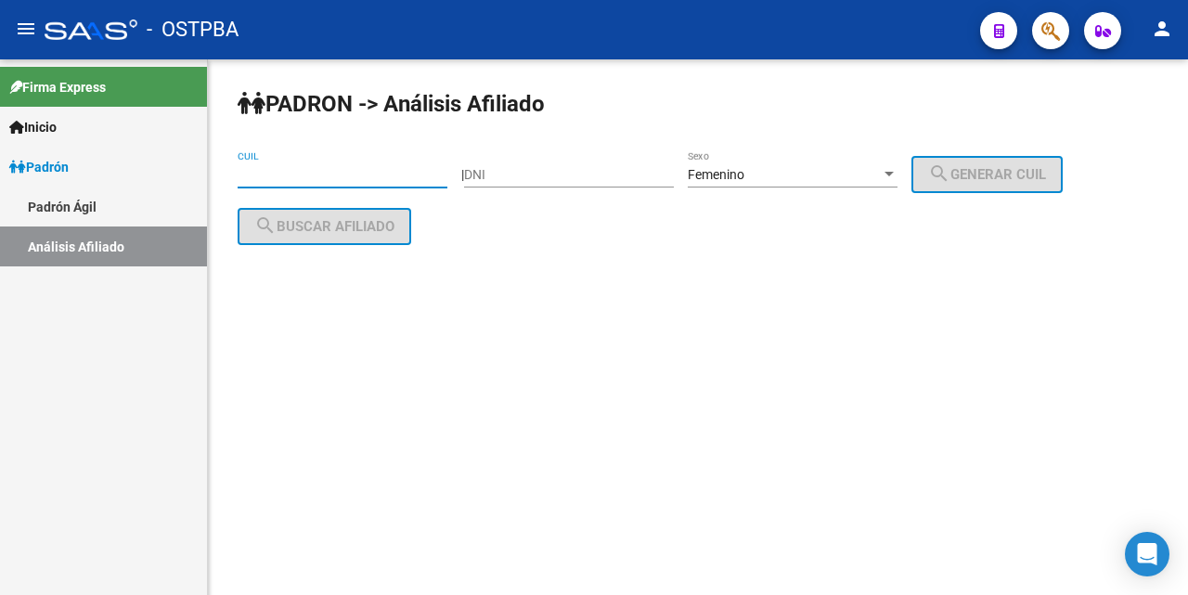
click at [288, 167] on input "CUIL" at bounding box center [343, 175] width 210 height 16
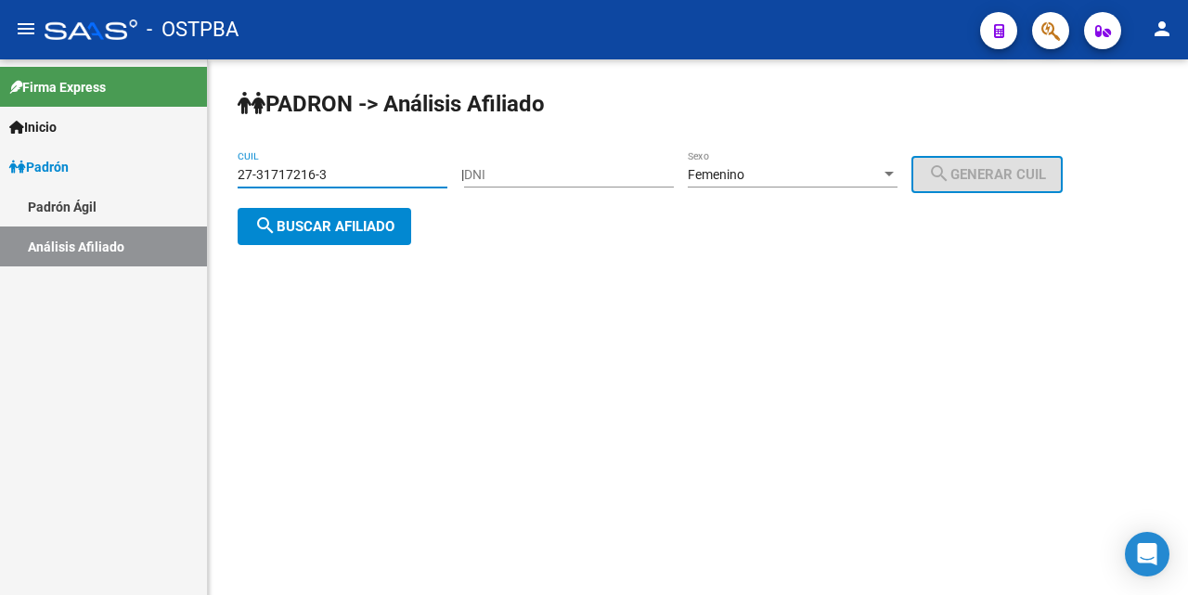
click at [359, 220] on span "search Buscar afiliado" at bounding box center [324, 226] width 140 height 17
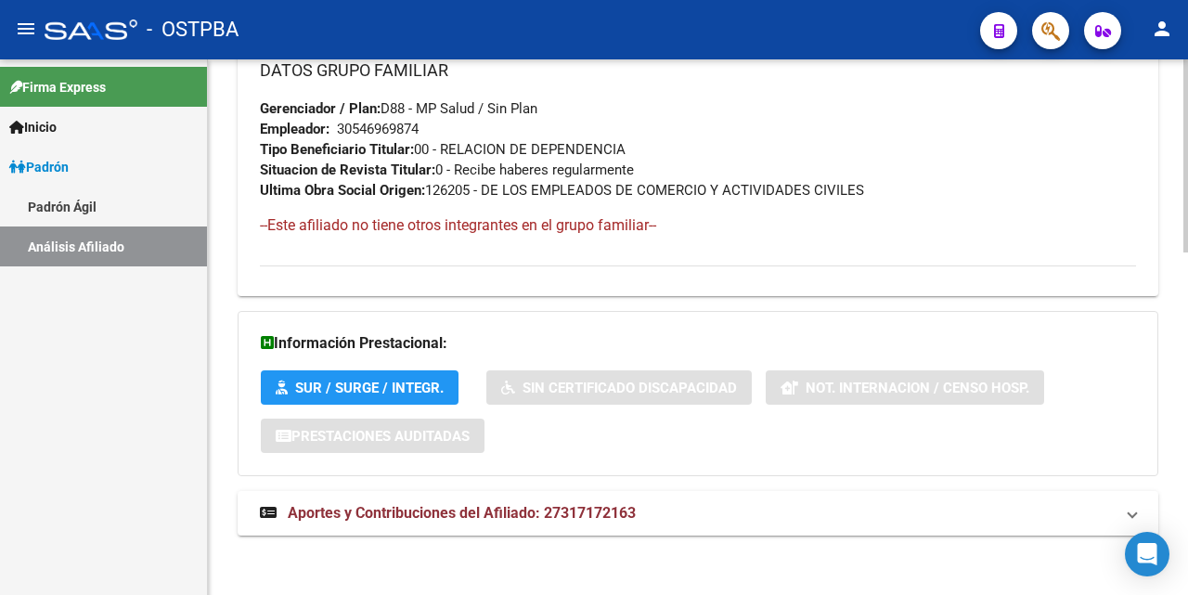
scroll to position [951, 0]
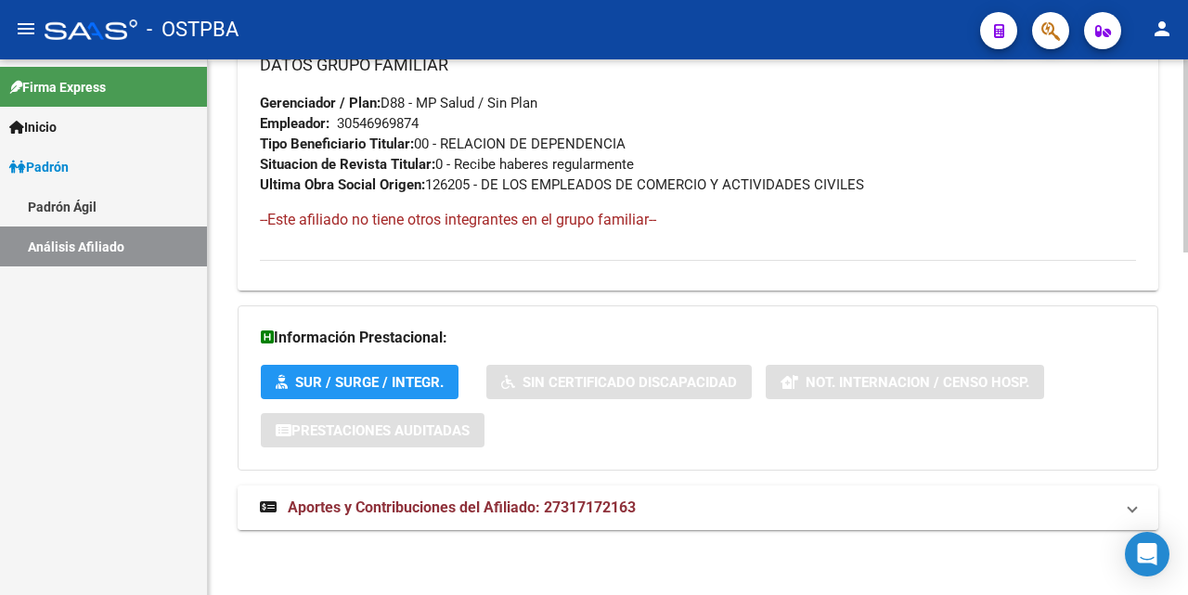
drag, startPoint x: 509, startPoint y: 513, endPoint x: 511, endPoint y: 496, distance: 16.8
click at [509, 509] on span "Aportes y Contribuciones del Afiliado: 27317172163" at bounding box center [462, 507] width 348 height 18
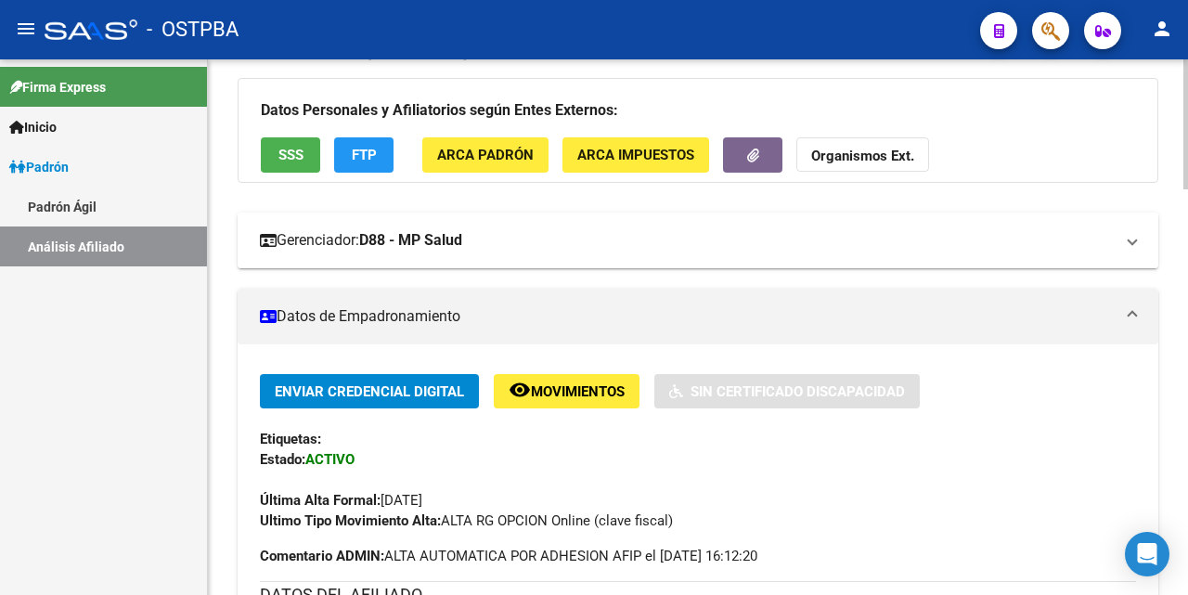
scroll to position [116, 0]
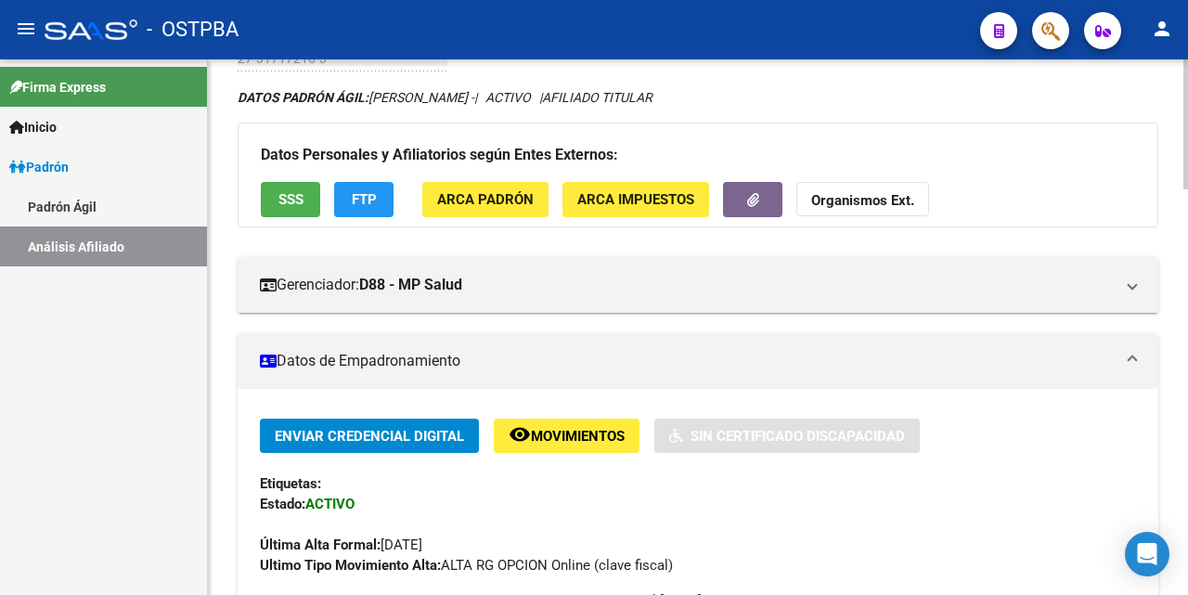
click at [293, 204] on span "SSS" at bounding box center [290, 200] width 25 height 17
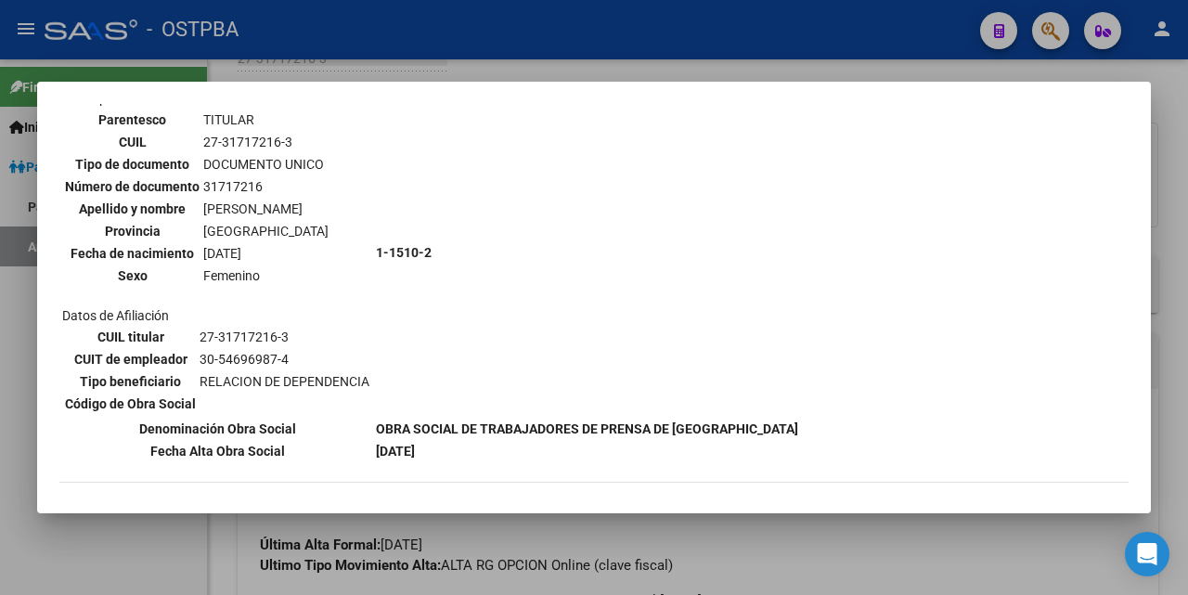
scroll to position [93, 0]
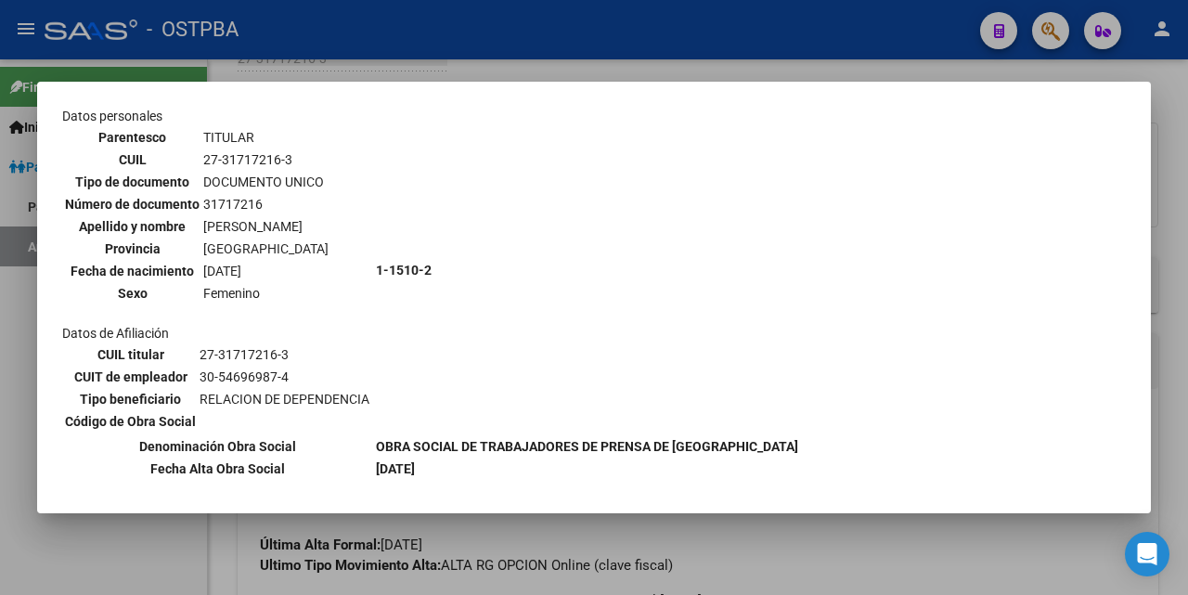
click at [578, 73] on div at bounding box center [594, 297] width 1188 height 595
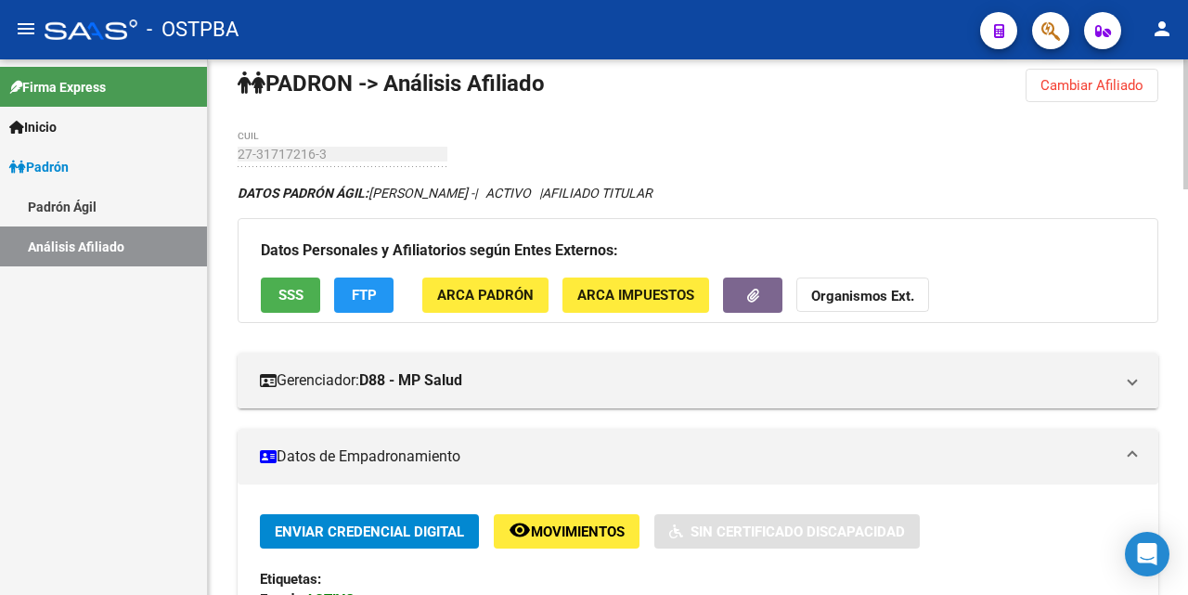
scroll to position [0, 0]
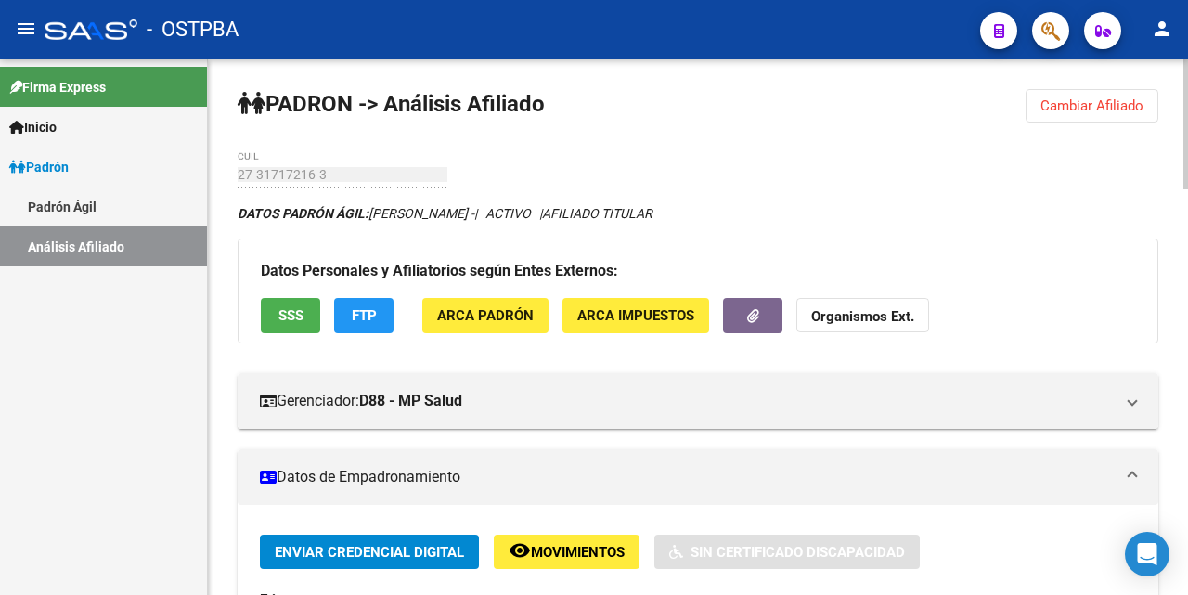
click at [1087, 107] on span "Cambiar Afiliado" at bounding box center [1091, 105] width 103 height 17
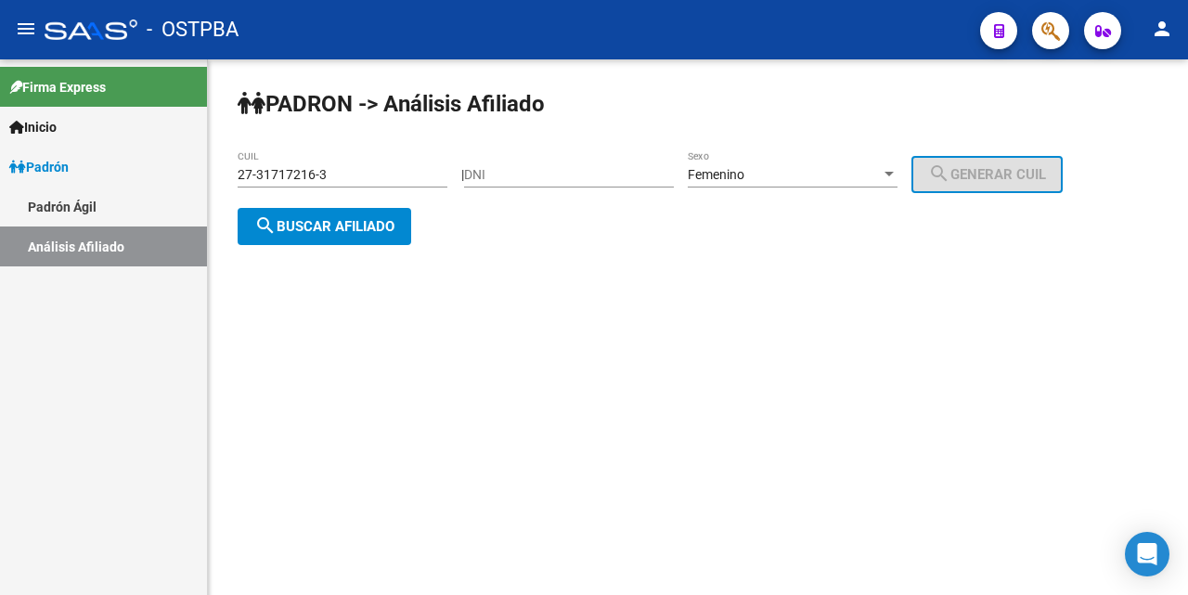
click at [436, 172] on input "27-31717216-3" at bounding box center [343, 175] width 210 height 16
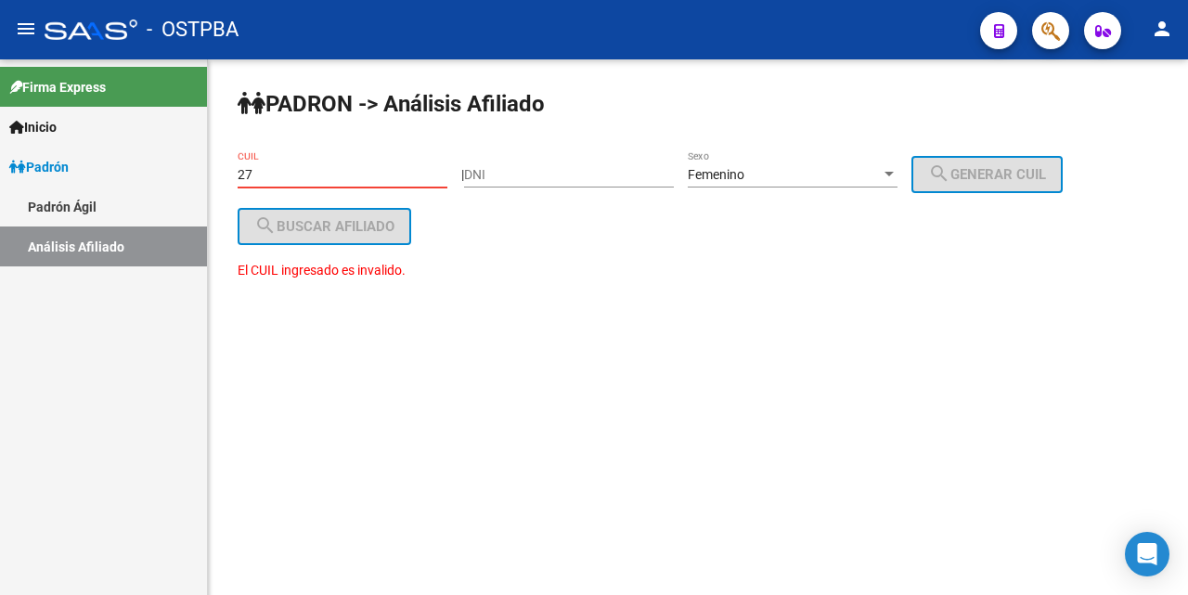
type input "2"
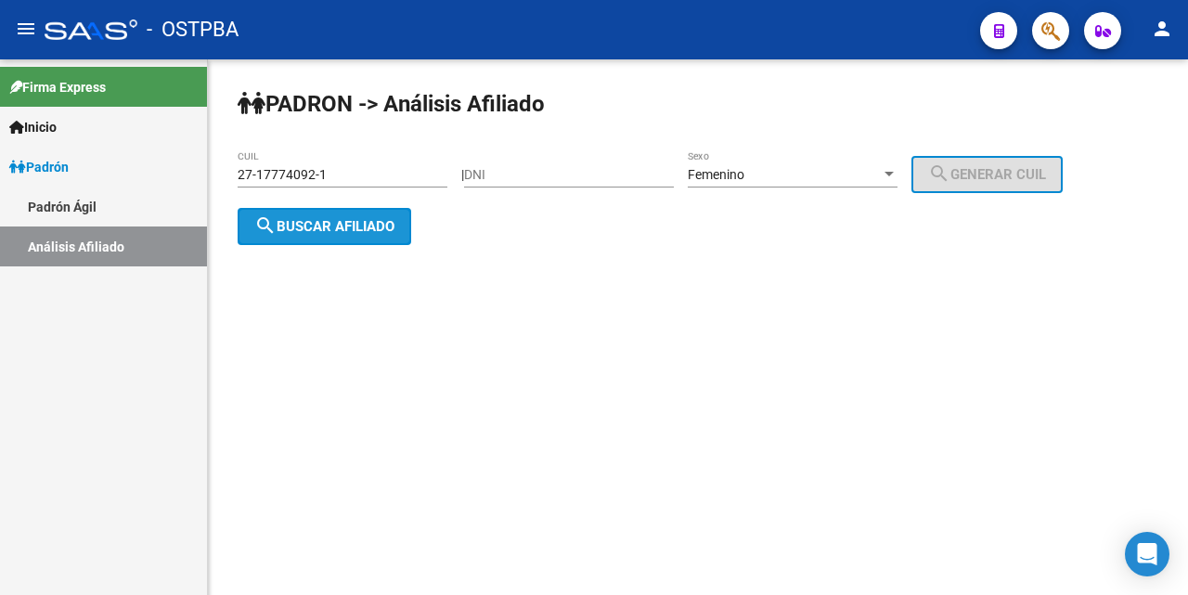
click at [399, 217] on button "search Buscar afiliado" at bounding box center [325, 226] width 174 height 37
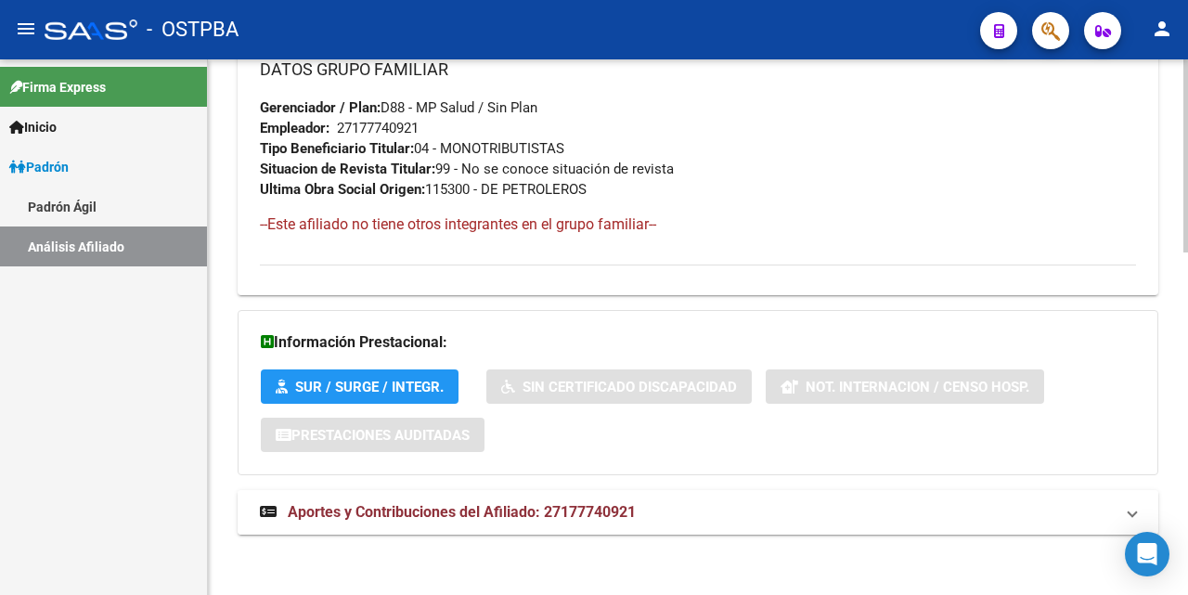
scroll to position [951, 0]
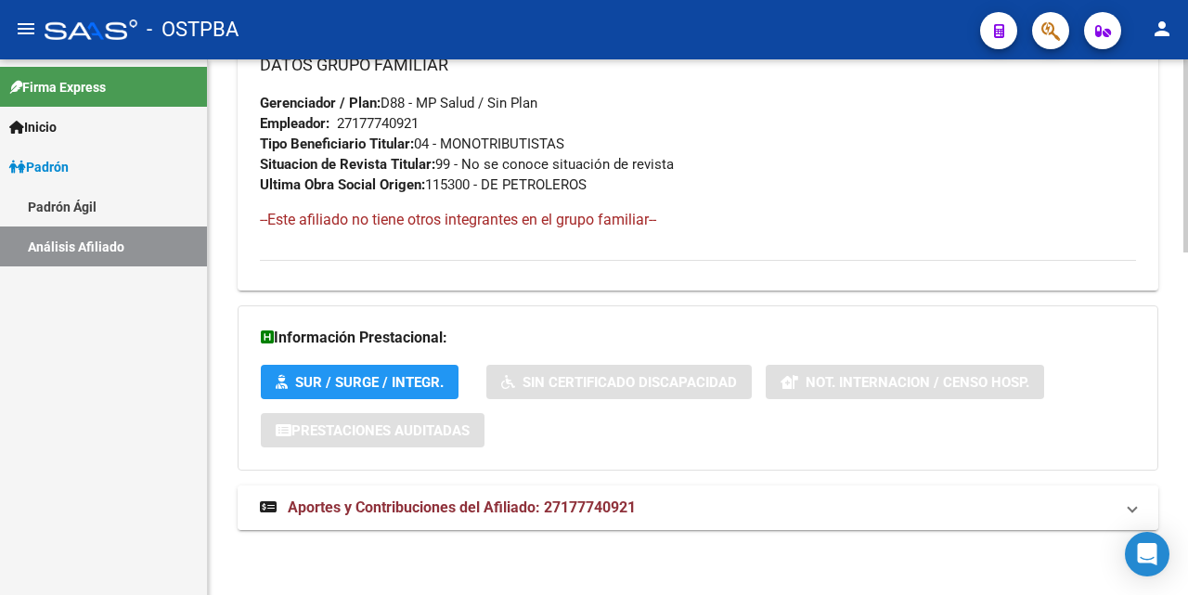
click at [495, 509] on span "Aportes y Contribuciones del Afiliado: 27177740921" at bounding box center [462, 507] width 348 height 18
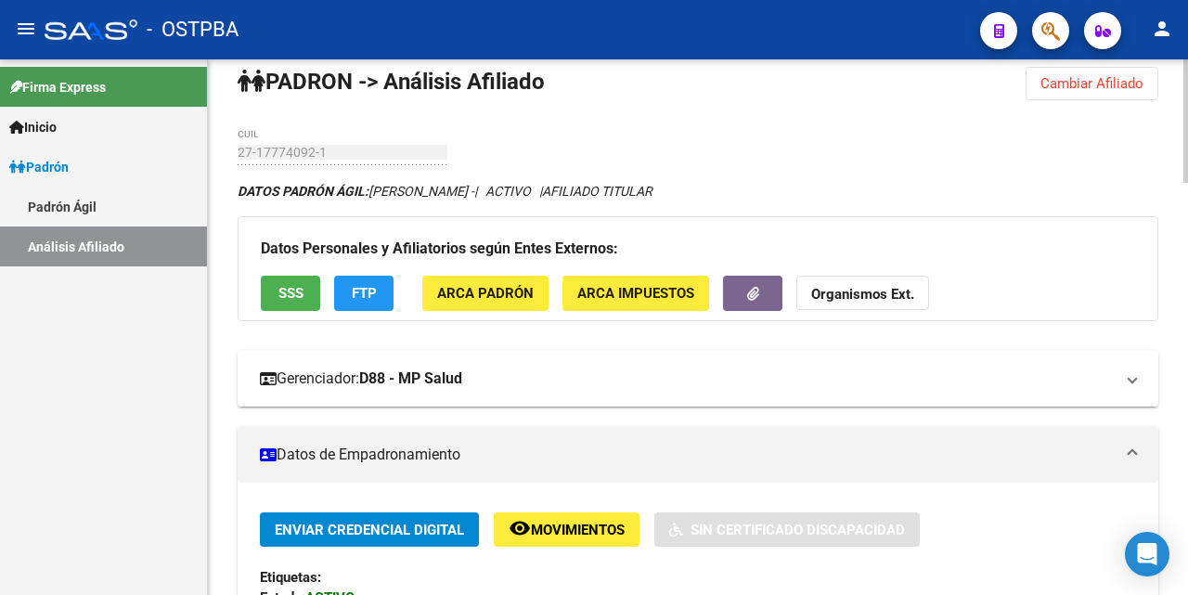
scroll to position [0, 0]
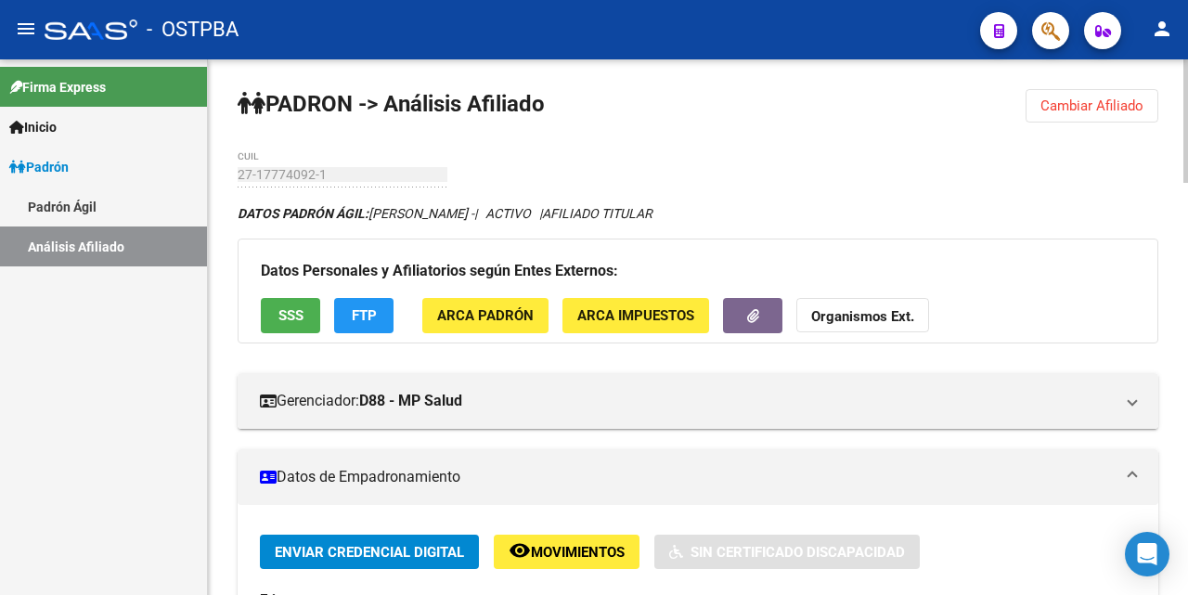
click at [1059, 105] on span "Cambiar Afiliado" at bounding box center [1091, 105] width 103 height 17
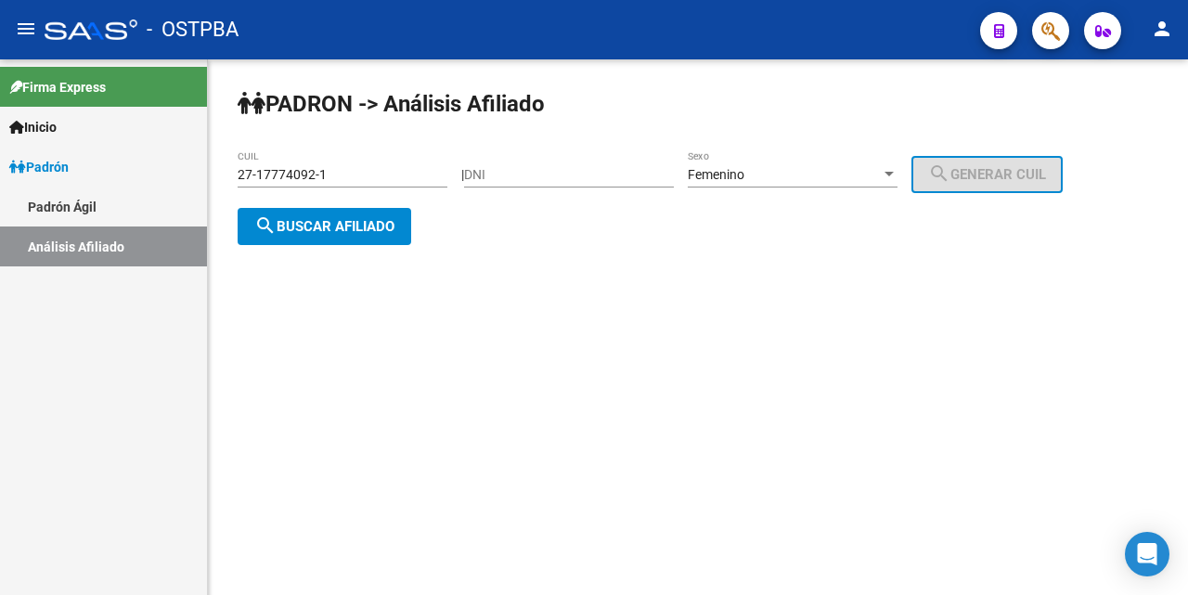
click at [356, 181] on input "27-17774092-1" at bounding box center [343, 175] width 210 height 16
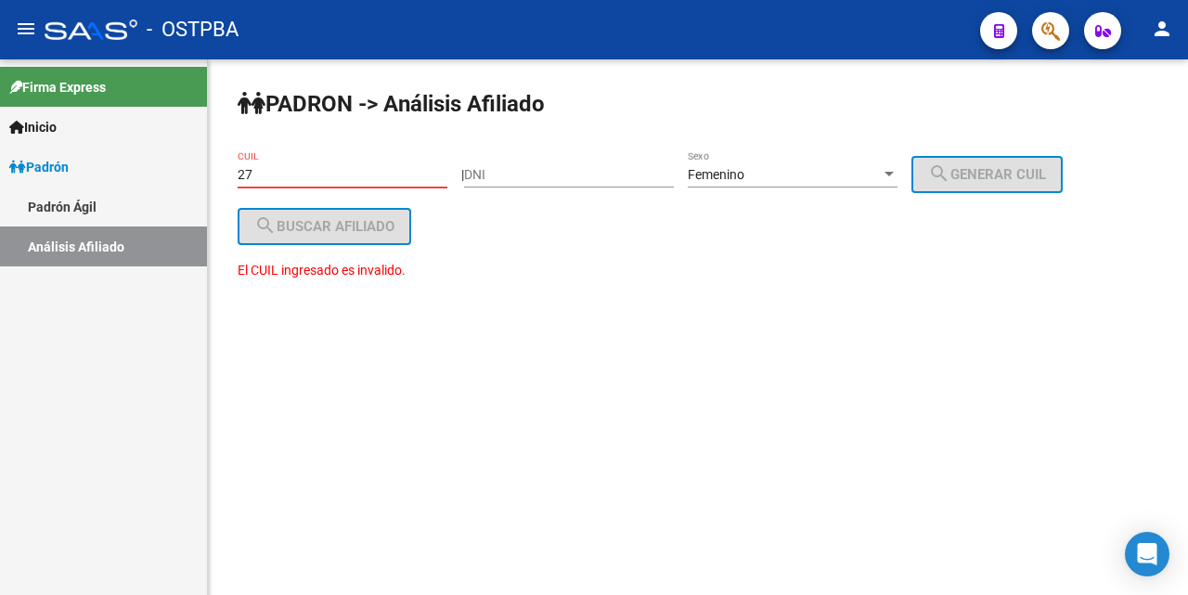
type input "2"
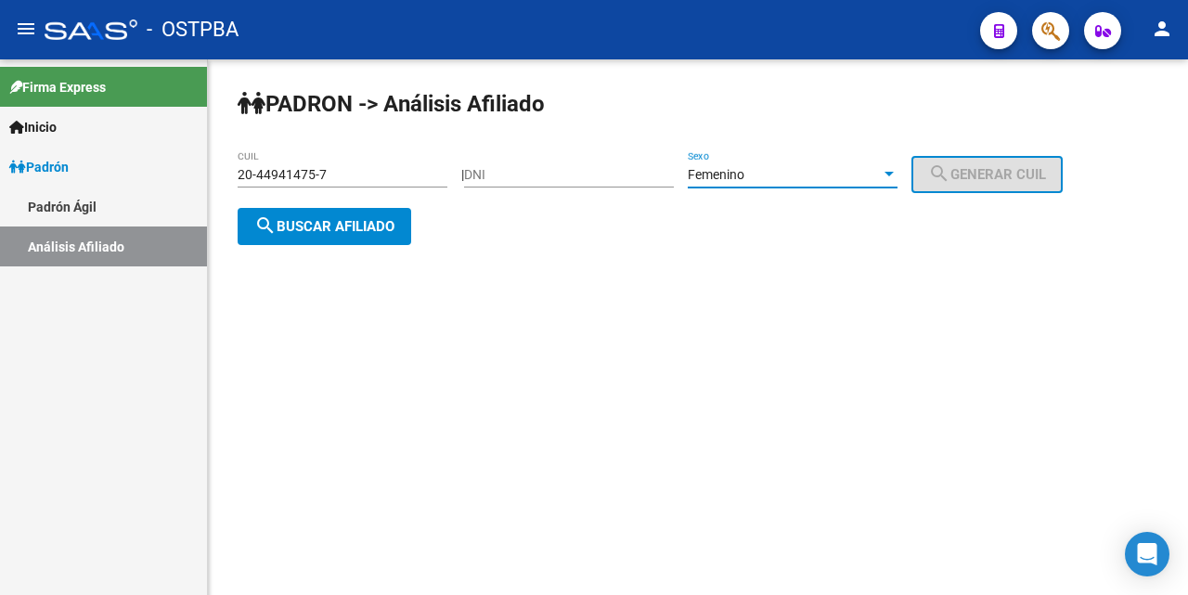
click at [894, 174] on div at bounding box center [888, 174] width 9 height 5
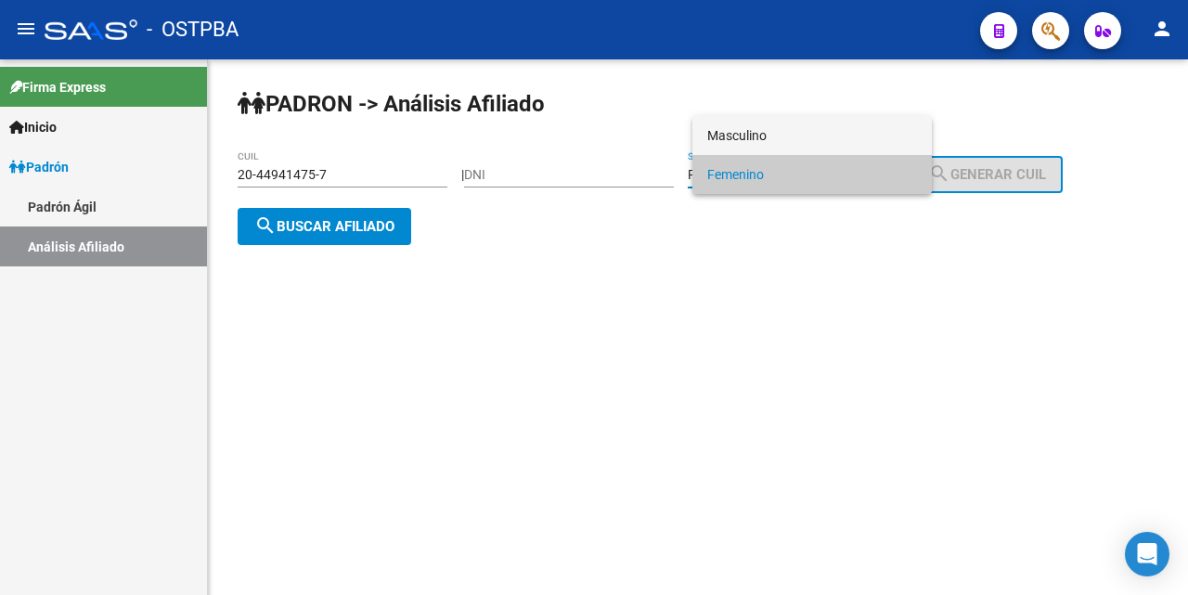
click at [794, 135] on span "Masculino" at bounding box center [812, 135] width 210 height 39
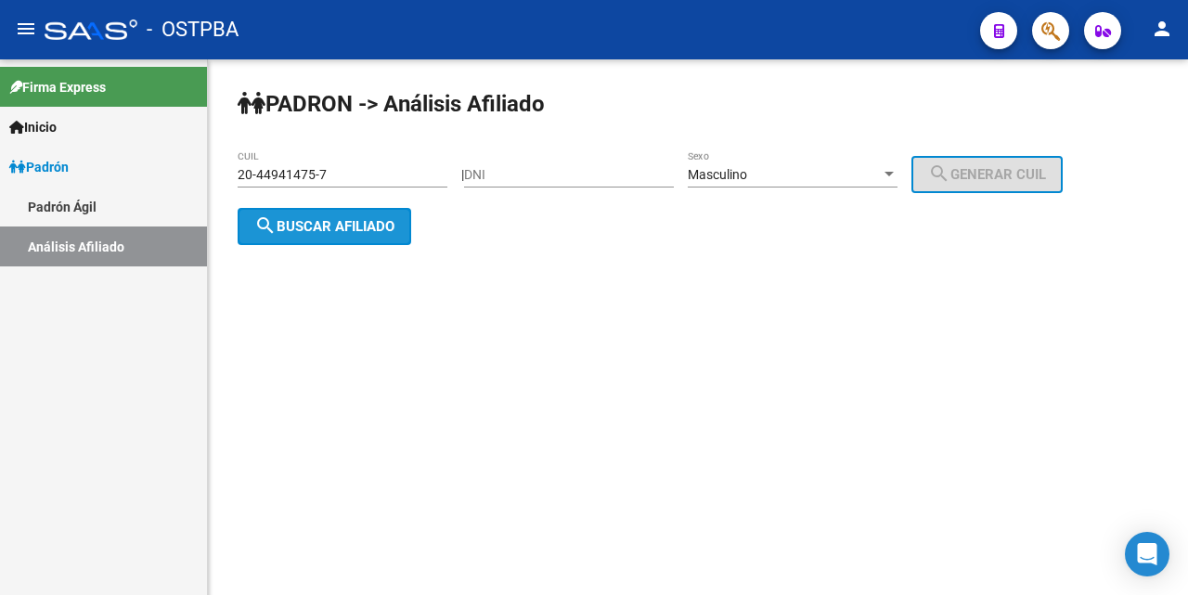
click at [392, 225] on span "search Buscar afiliado" at bounding box center [324, 226] width 140 height 17
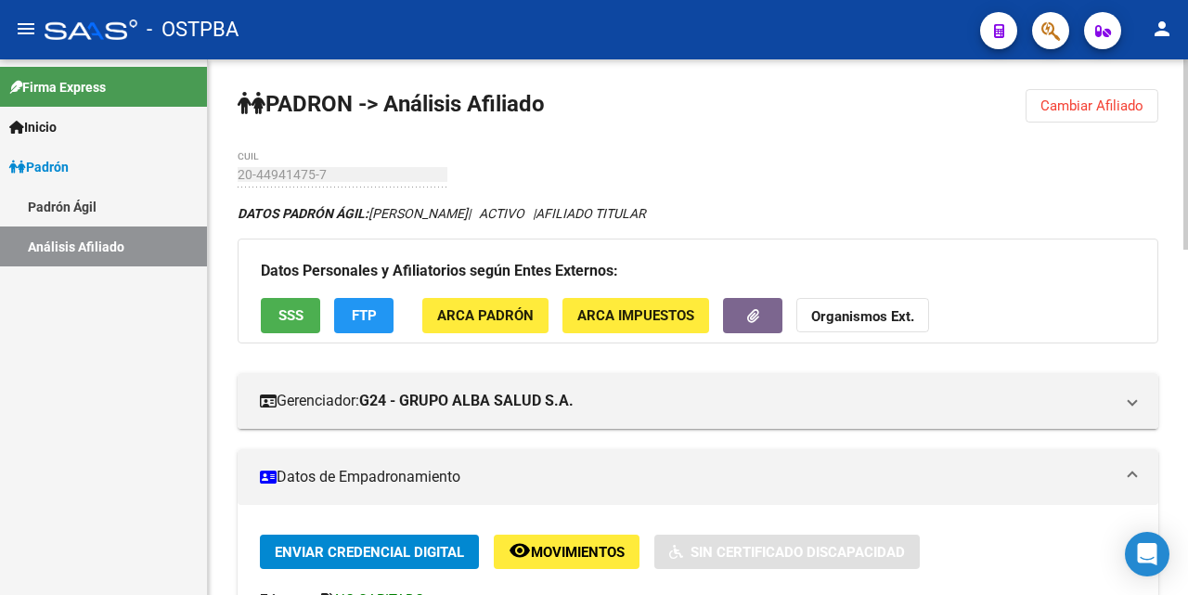
click at [1072, 109] on span "Cambiar Afiliado" at bounding box center [1091, 105] width 103 height 17
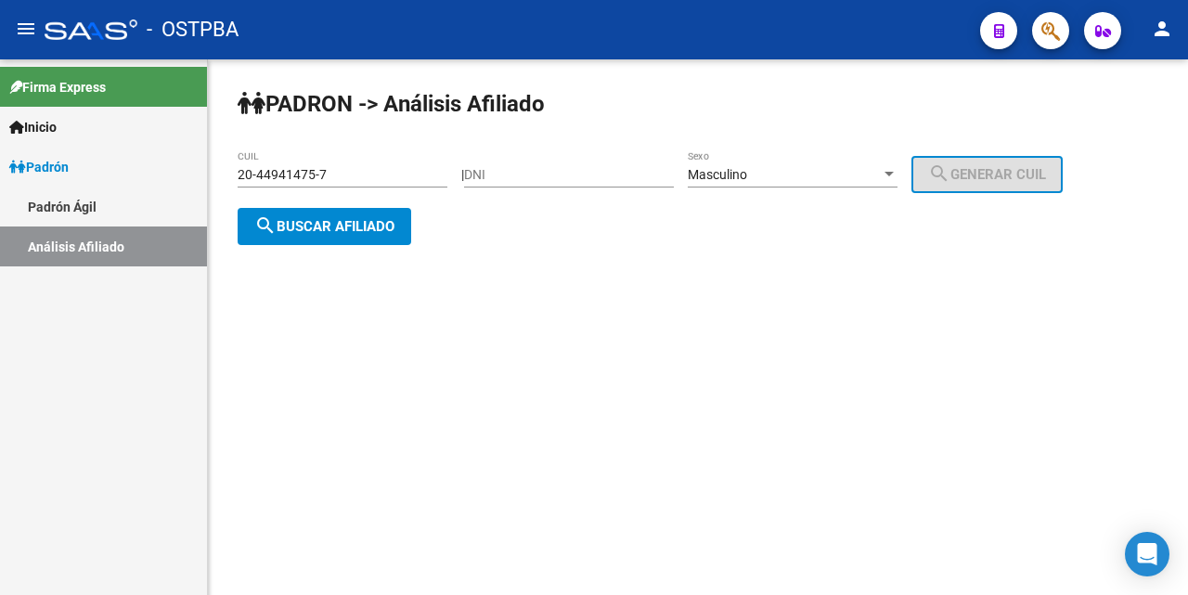
click at [418, 173] on input "20-44941475-7" at bounding box center [343, 175] width 210 height 16
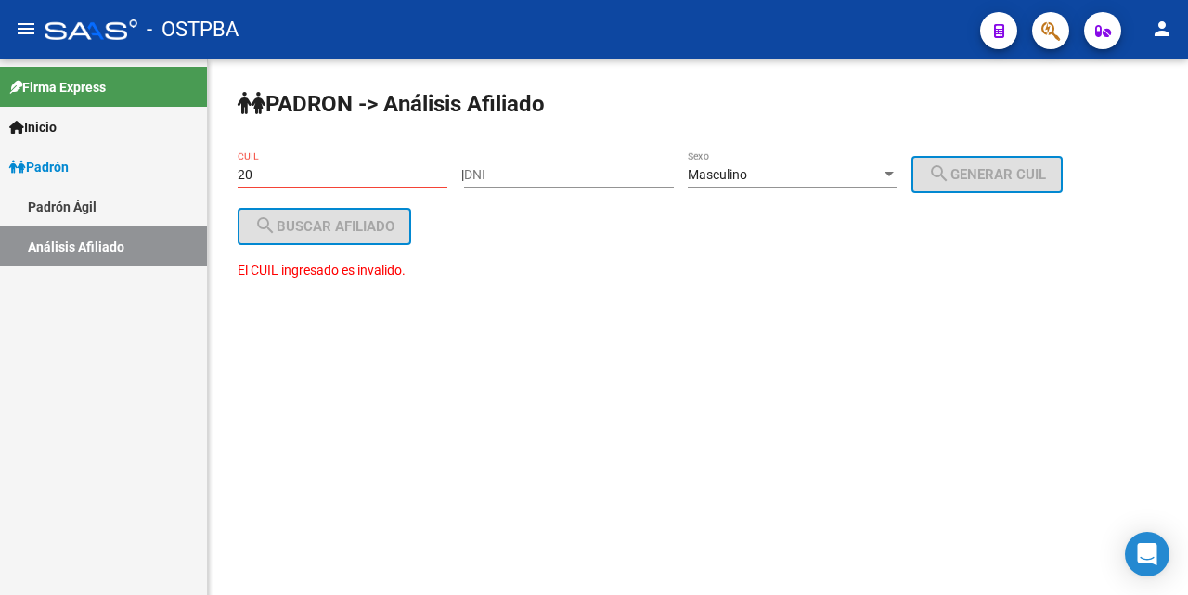
type input "2"
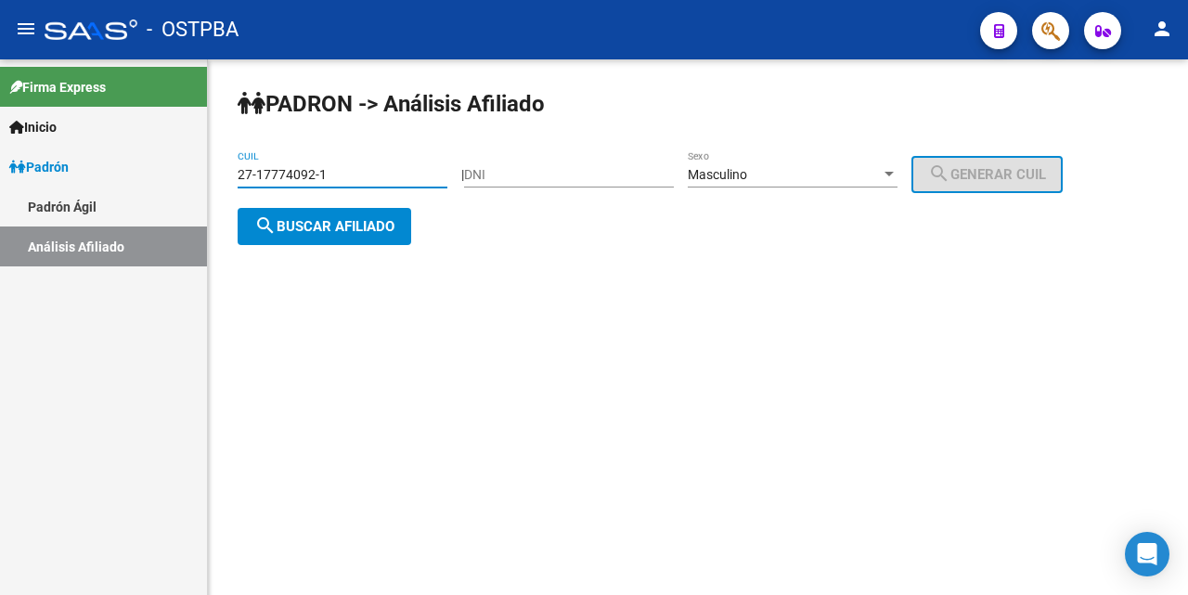
click at [352, 225] on span "search Buscar afiliado" at bounding box center [324, 226] width 140 height 17
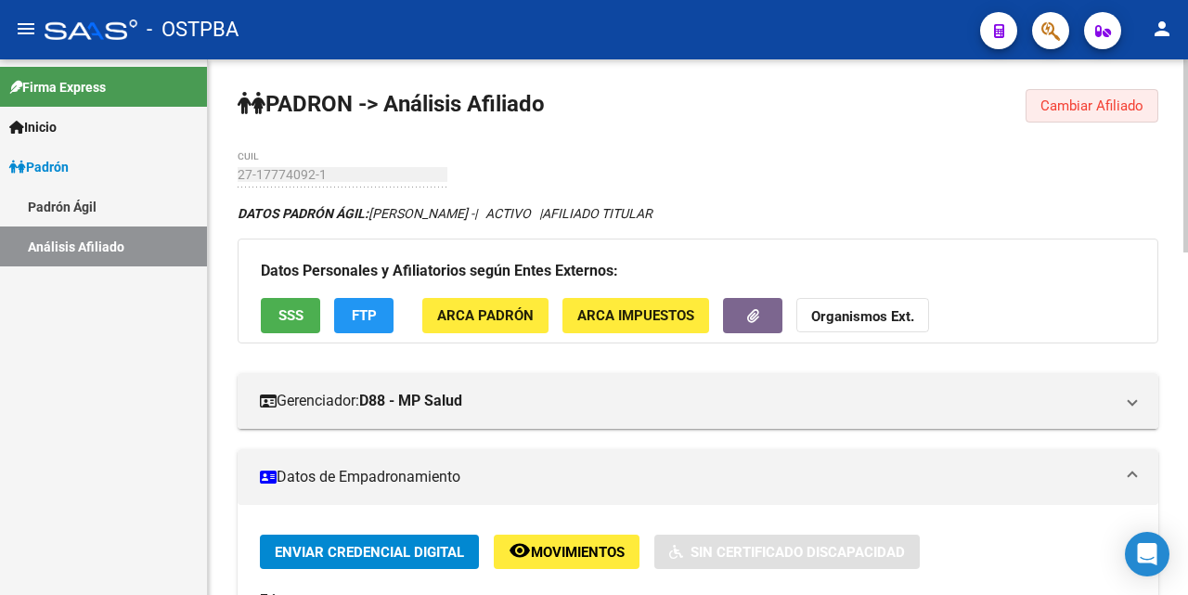
click at [1106, 105] on span "Cambiar Afiliado" at bounding box center [1091, 105] width 103 height 17
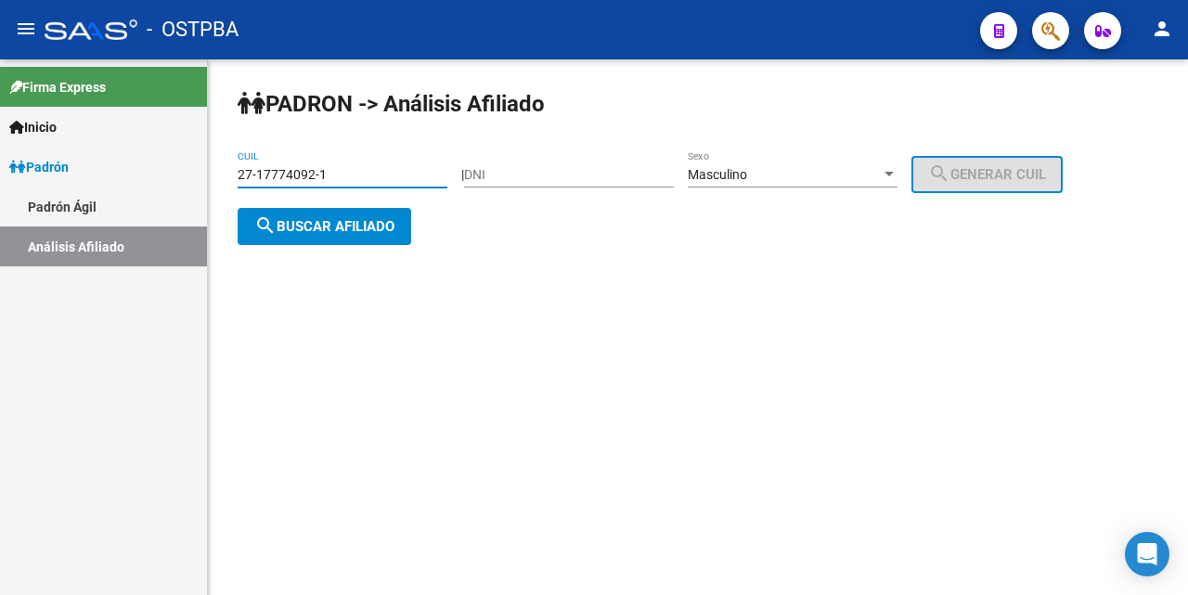
click at [376, 167] on input "27-17774092-1" at bounding box center [343, 175] width 210 height 16
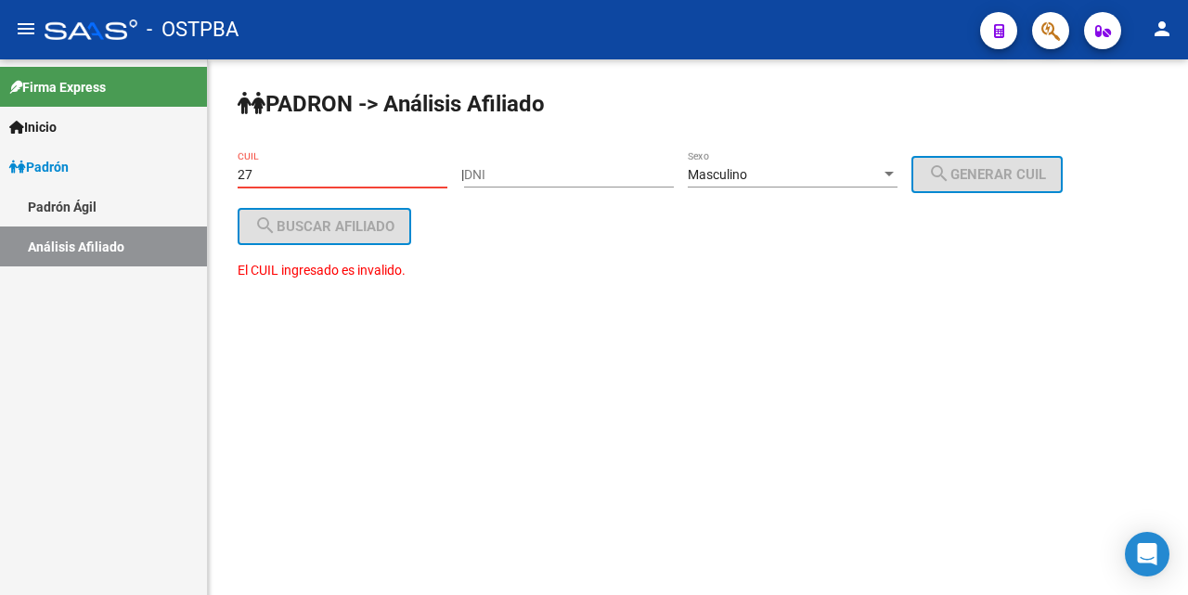
type input "2"
click at [897, 178] on div at bounding box center [889, 174] width 17 height 15
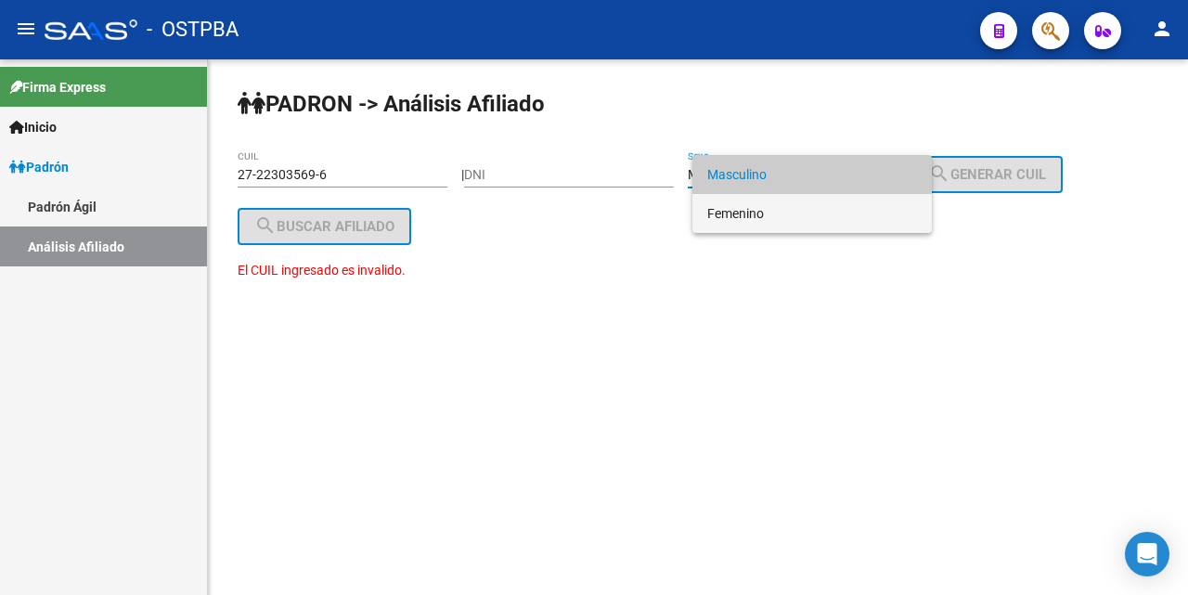
click at [804, 218] on span "Femenino" at bounding box center [812, 213] width 210 height 39
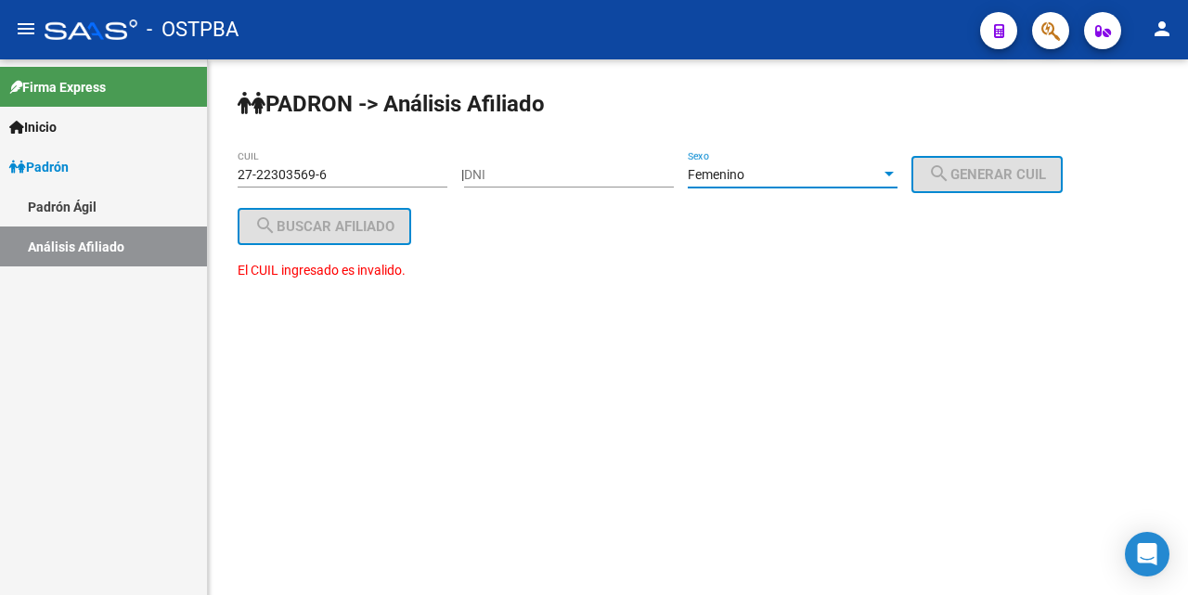
click at [346, 176] on input "27-22303569-6" at bounding box center [343, 175] width 210 height 16
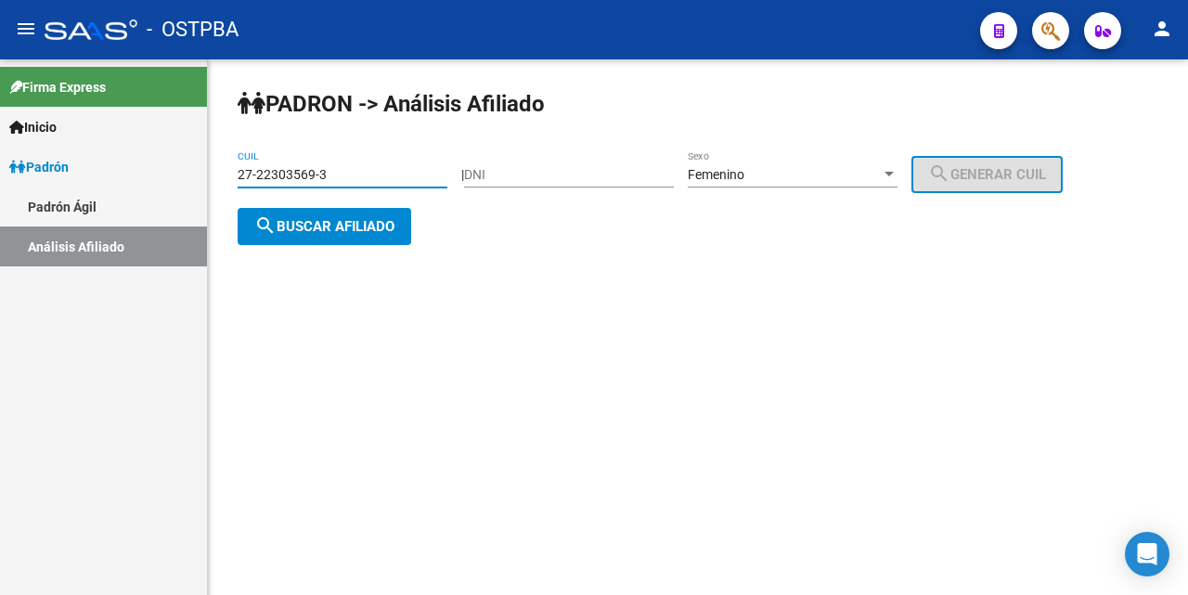
click at [325, 223] on span "search Buscar afiliado" at bounding box center [324, 226] width 140 height 17
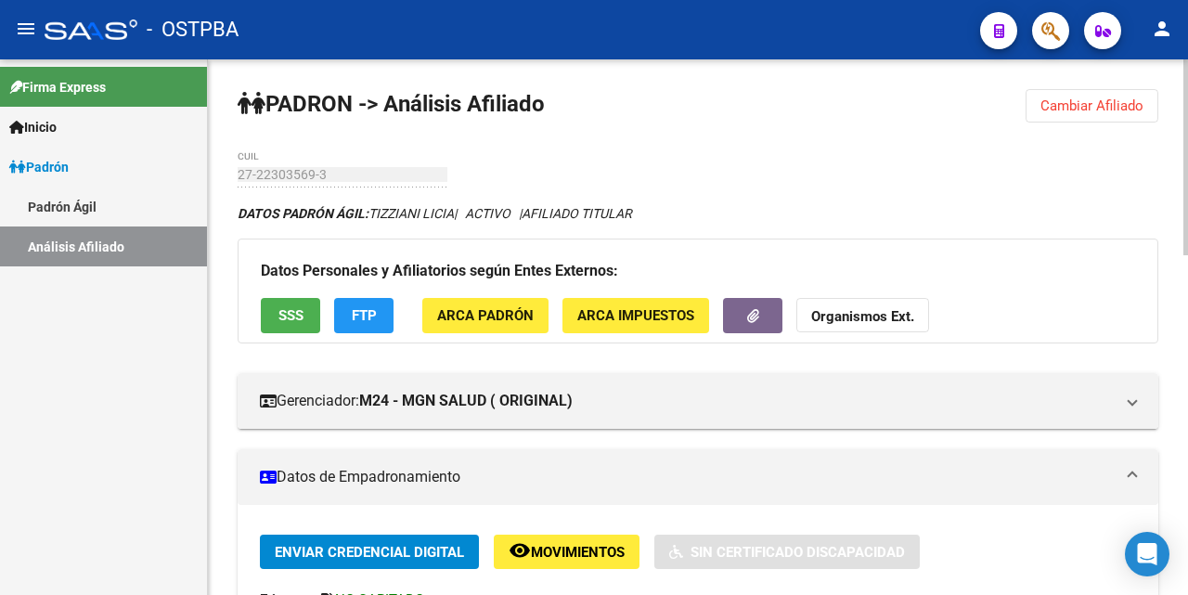
click at [1075, 107] on span "Cambiar Afiliado" at bounding box center [1091, 105] width 103 height 17
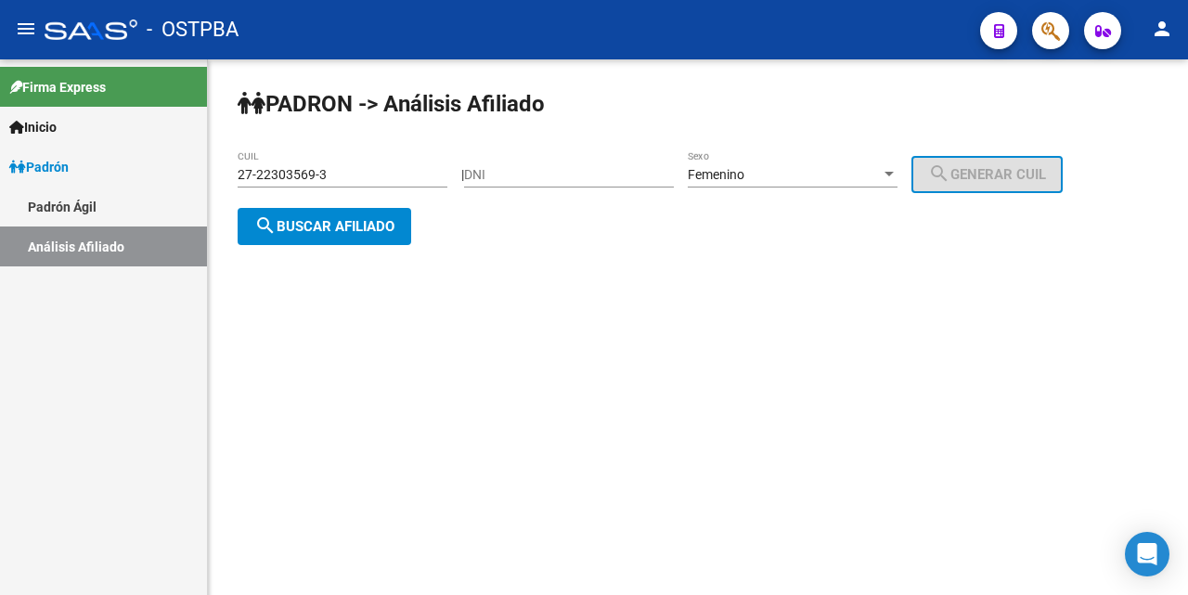
drag, startPoint x: 404, startPoint y: 174, endPoint x: 378, endPoint y: 179, distance: 26.6
click at [379, 178] on input "27-22303569-3" at bounding box center [343, 175] width 210 height 16
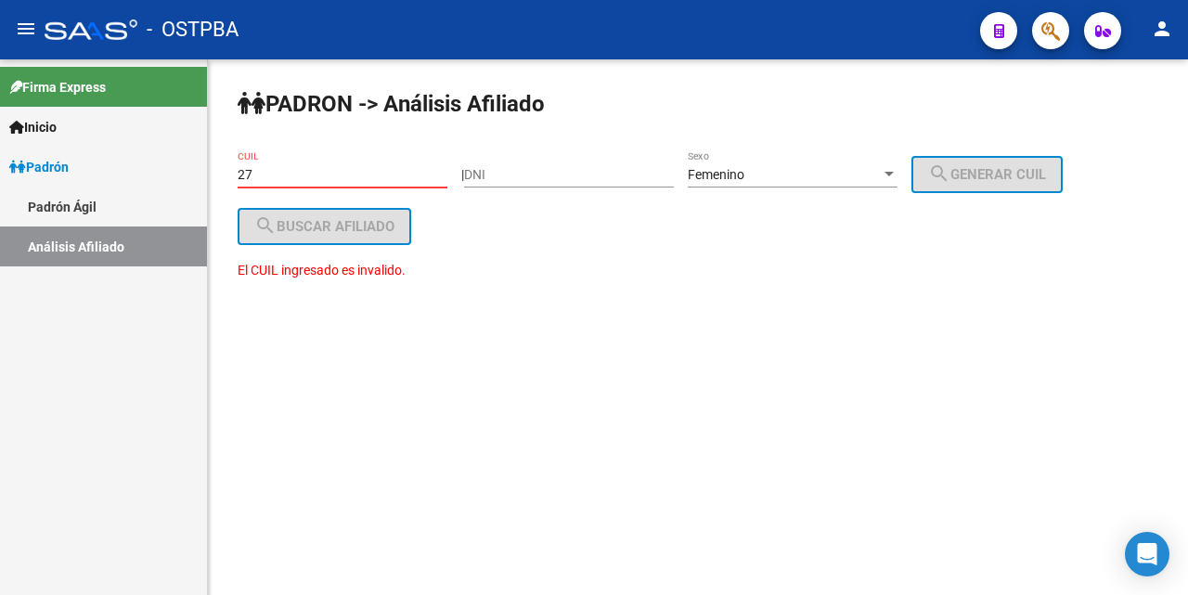
type input "2"
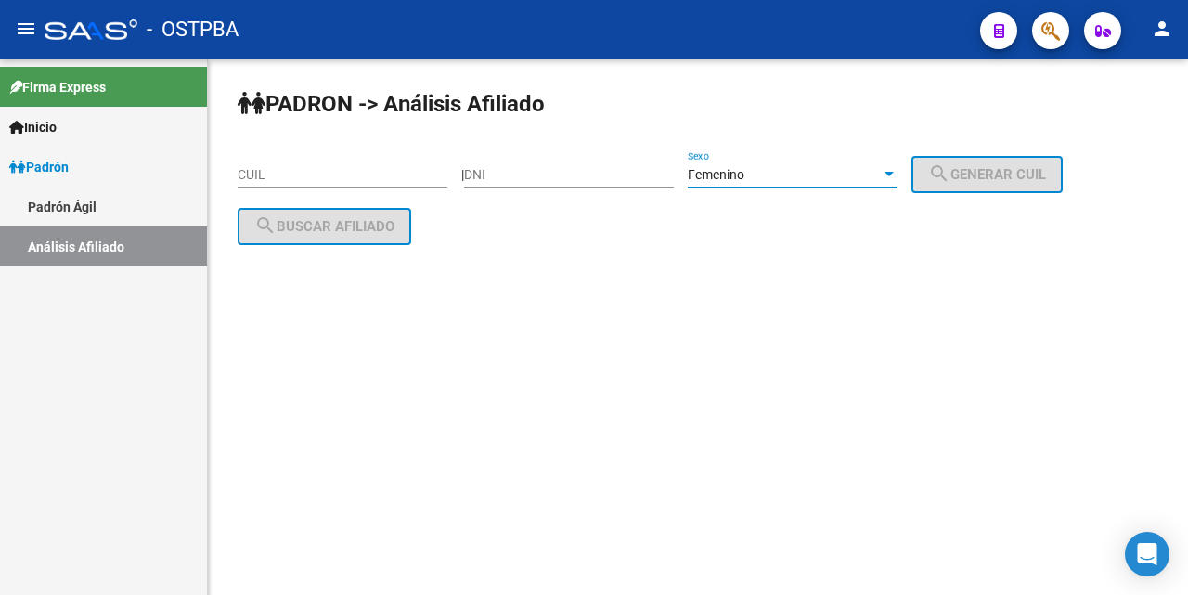
click at [894, 173] on div at bounding box center [888, 174] width 9 height 5
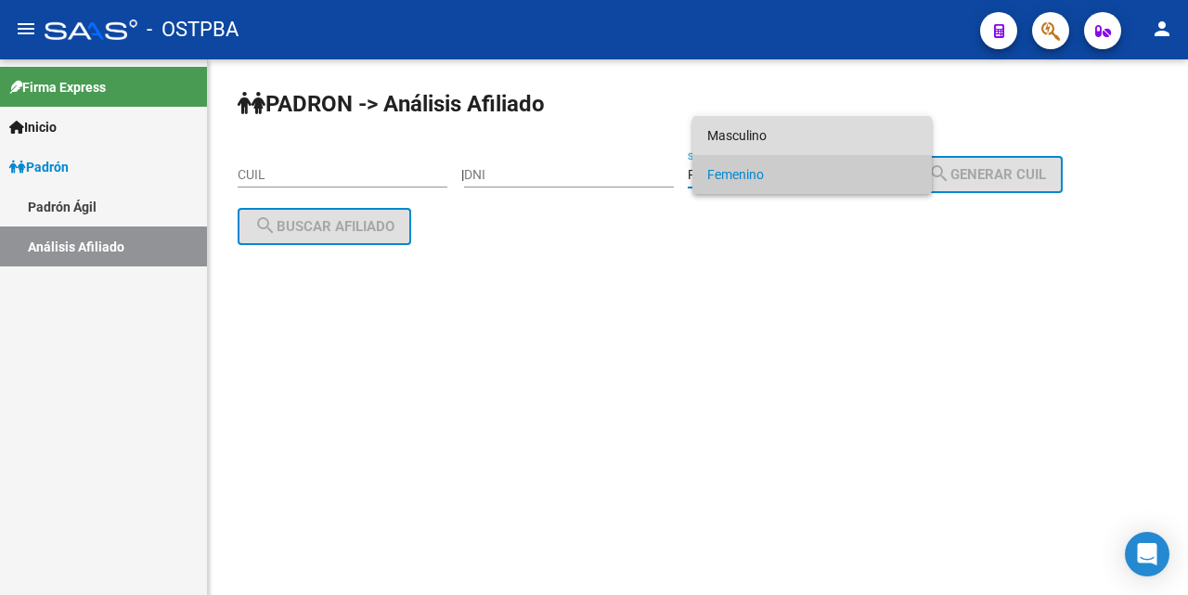
click at [823, 120] on span "Masculino" at bounding box center [812, 135] width 210 height 39
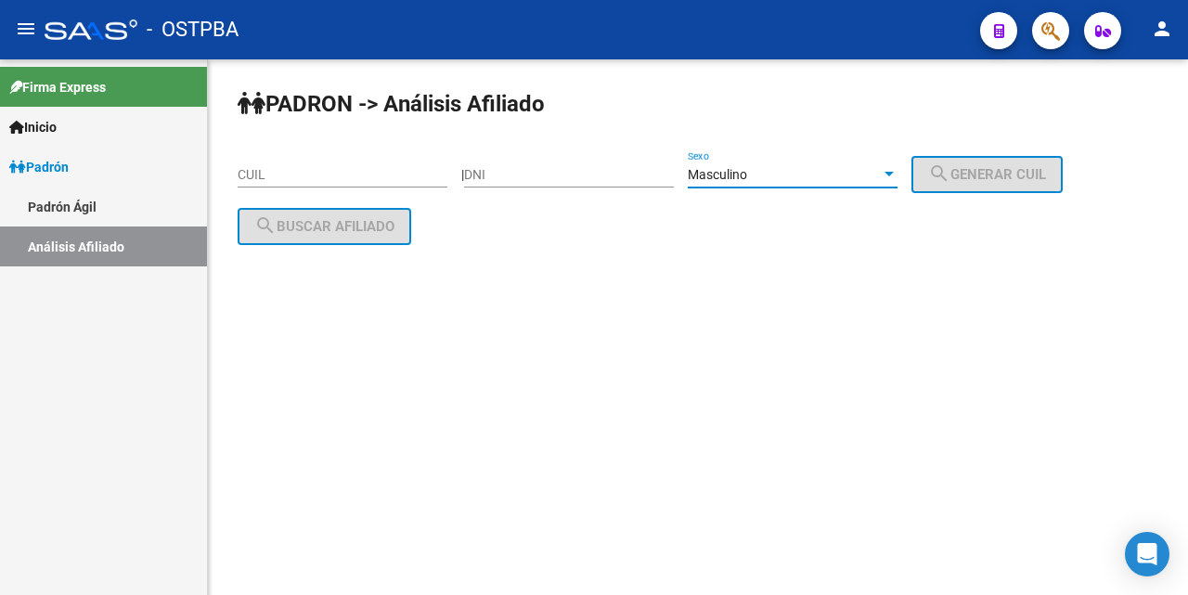
drag, startPoint x: 526, startPoint y: 182, endPoint x: 534, endPoint y: 187, distance: 10.0
click at [526, 183] on div "DNI" at bounding box center [569, 168] width 210 height 37
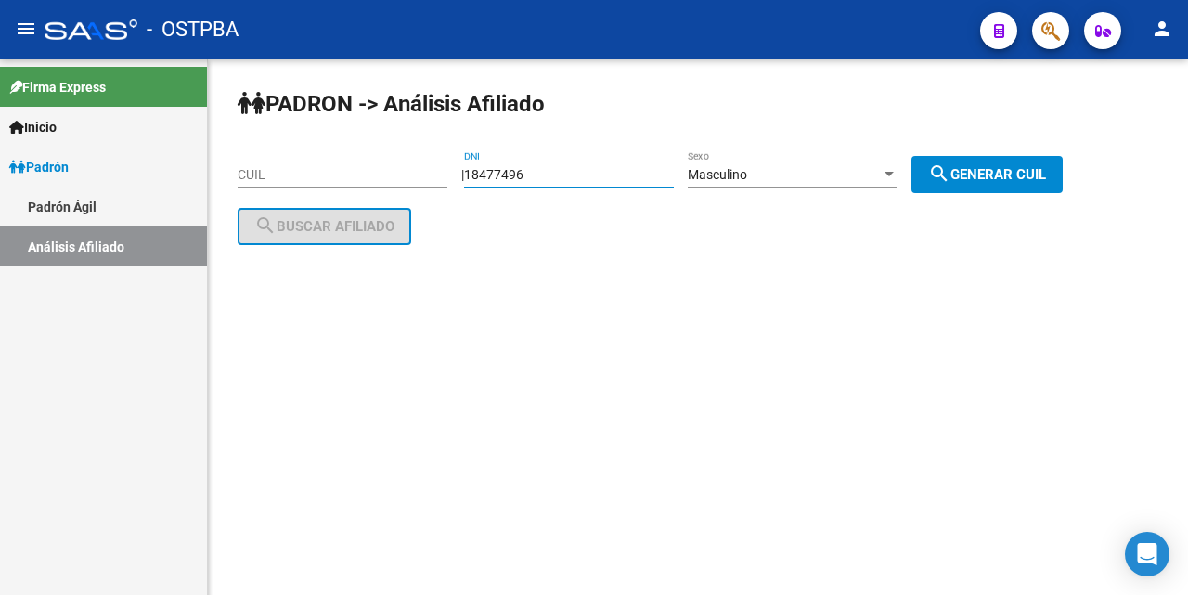
type input "18477496"
drag, startPoint x: 1008, startPoint y: 172, endPoint x: 994, endPoint y: 172, distance: 13.9
click at [1000, 172] on span "search Generar CUIL" at bounding box center [987, 174] width 118 height 17
type input "20-18477496-9"
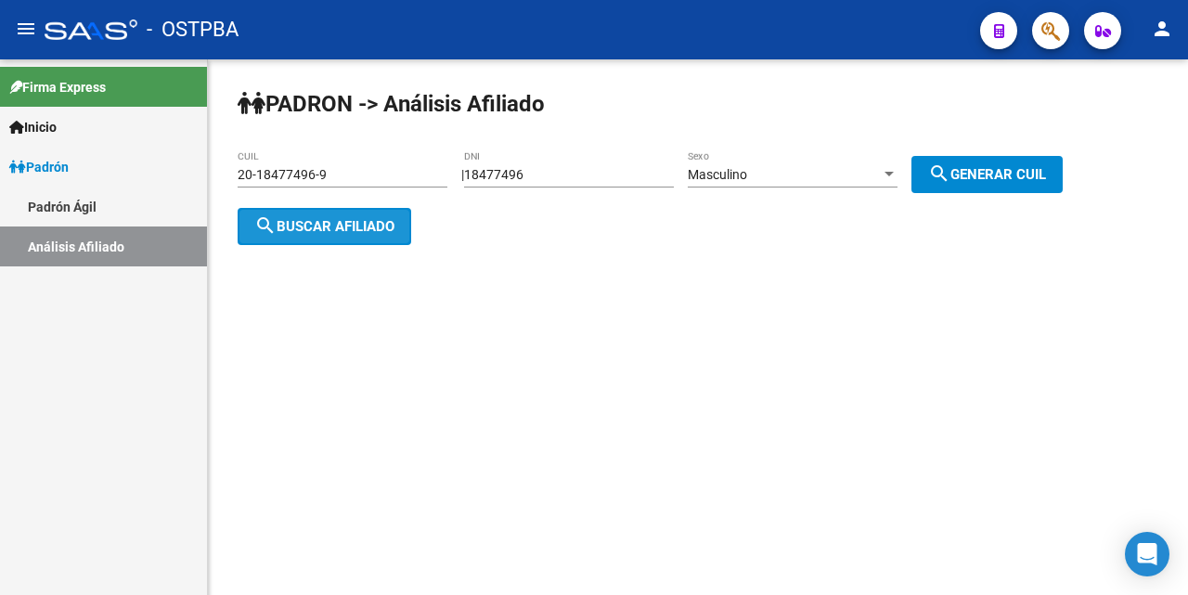
click at [315, 232] on span "search Buscar afiliado" at bounding box center [324, 226] width 140 height 17
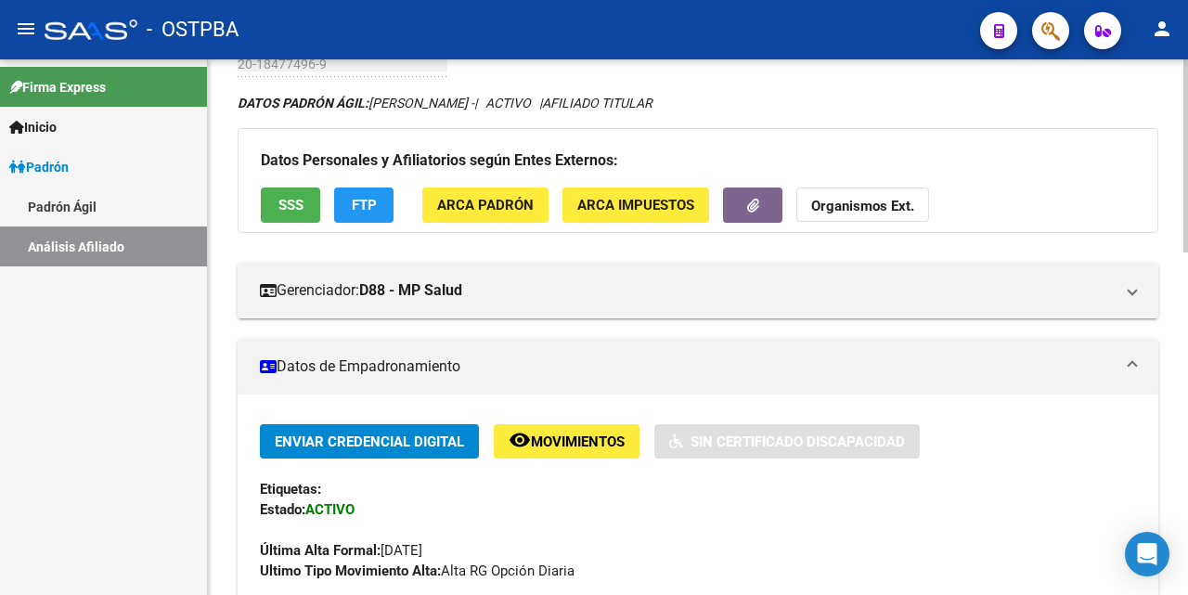
scroll to position [93, 0]
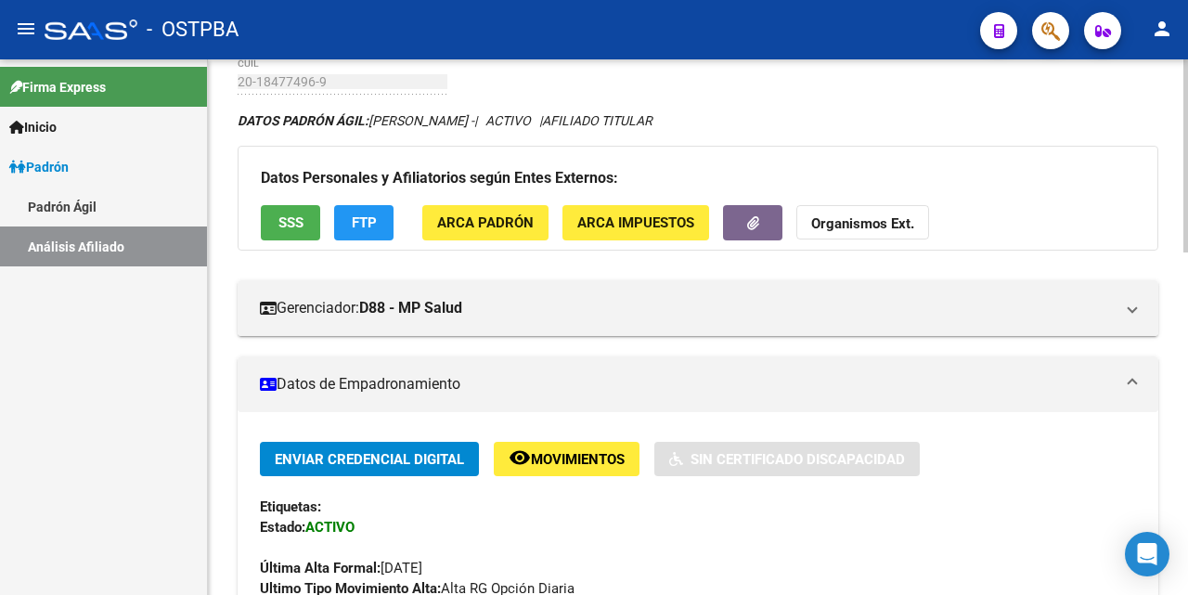
click at [280, 219] on span "SSS" at bounding box center [290, 223] width 25 height 17
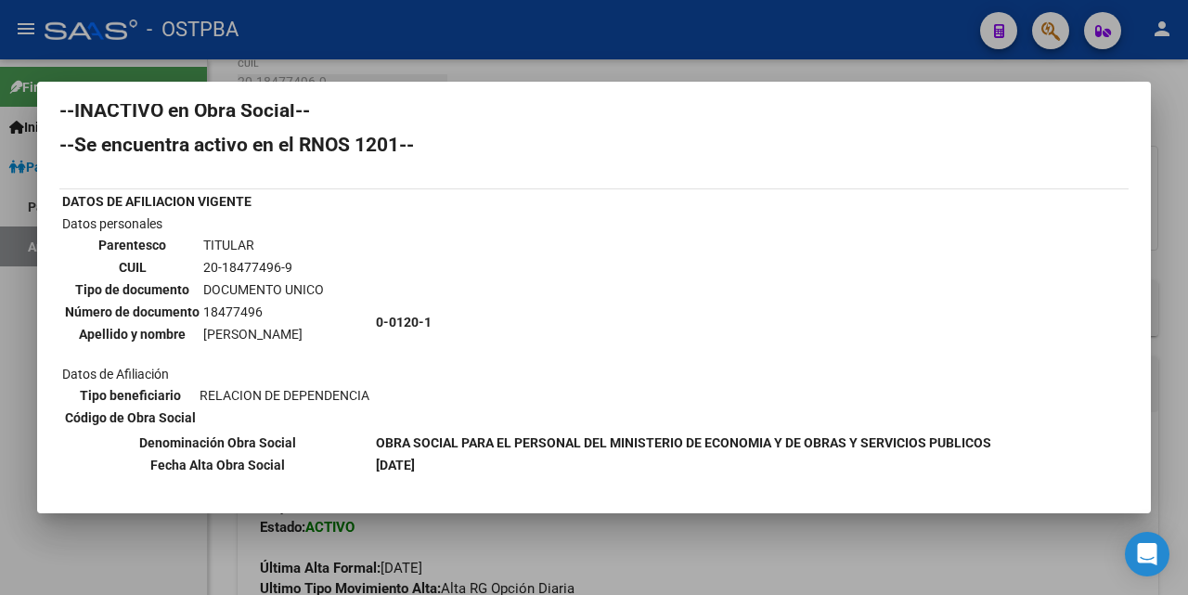
scroll to position [0, 0]
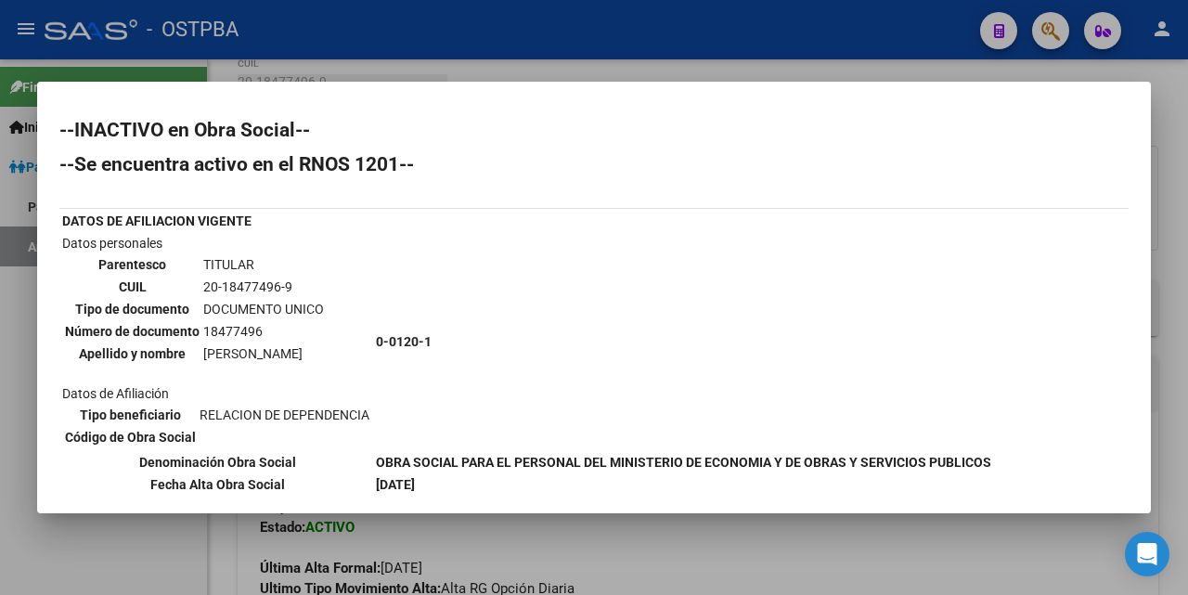
click at [528, 74] on div at bounding box center [594, 297] width 1188 height 595
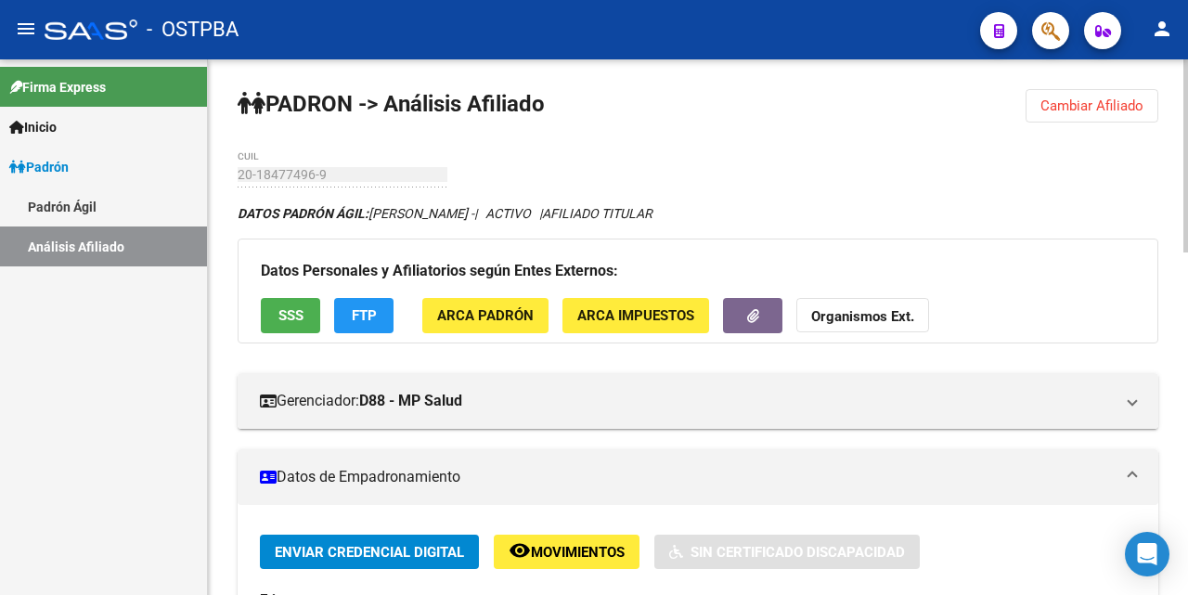
scroll to position [186, 0]
